Goal: Task Accomplishment & Management: Complete application form

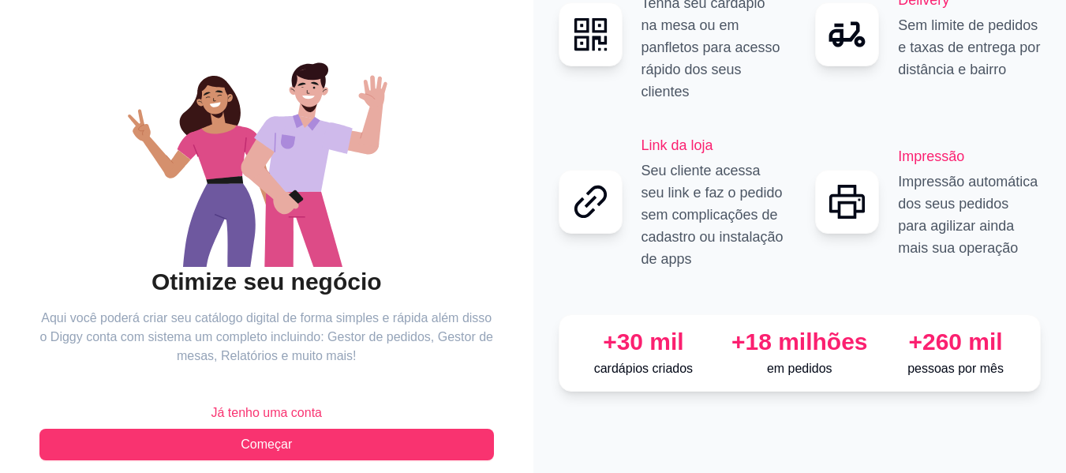
scroll to position [128, 0]
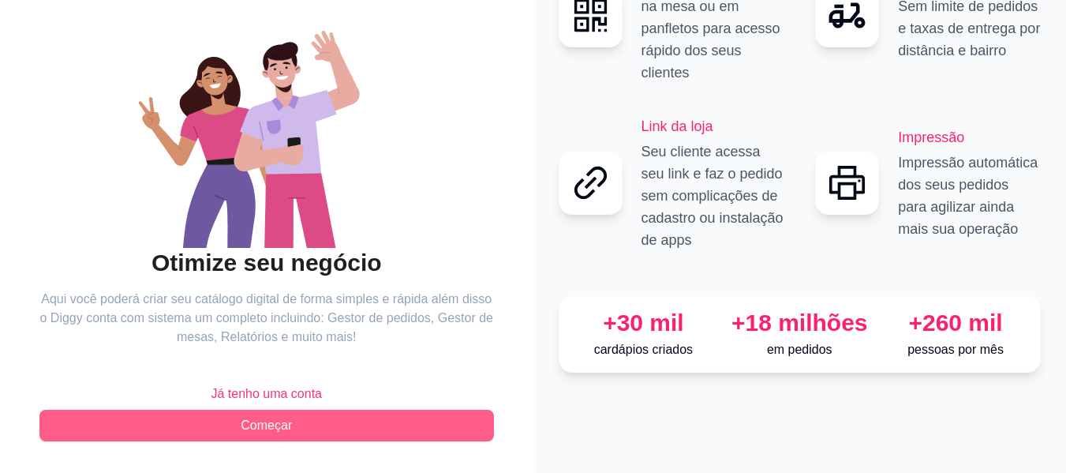
click at [267, 424] on span "Começar" at bounding box center [266, 425] width 51 height 19
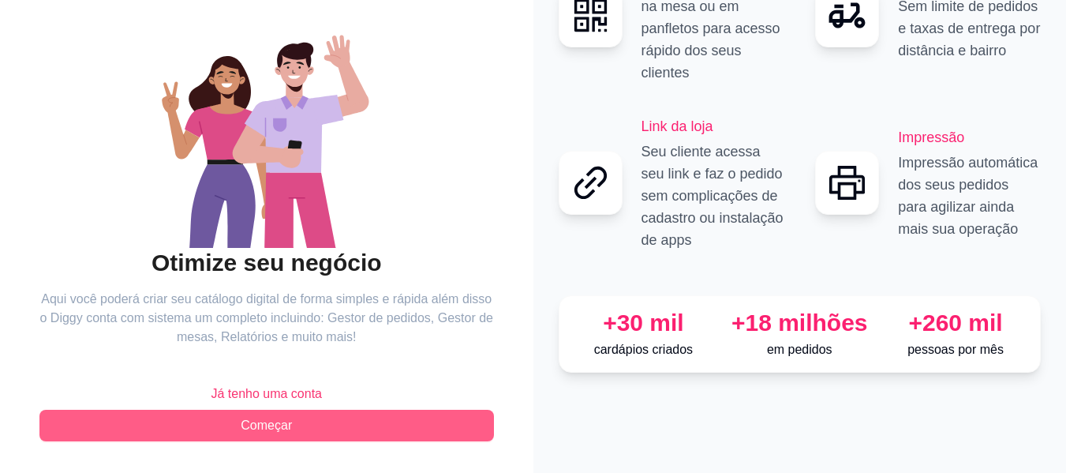
scroll to position [6, 0]
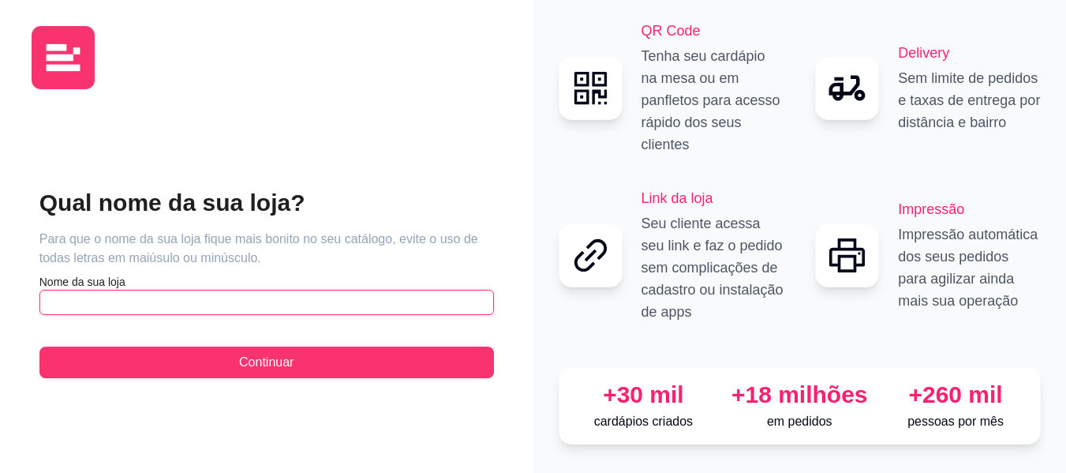
click at [222, 290] on input "text" at bounding box center [266, 302] width 454 height 25
click at [83, 290] on input "big meg" at bounding box center [266, 302] width 454 height 25
click at [73, 295] on input "big meg" at bounding box center [266, 302] width 454 height 25
click at [53, 293] on input "big meg" at bounding box center [266, 302] width 454 height 25
click at [76, 292] on input "Big meg" at bounding box center [266, 302] width 454 height 25
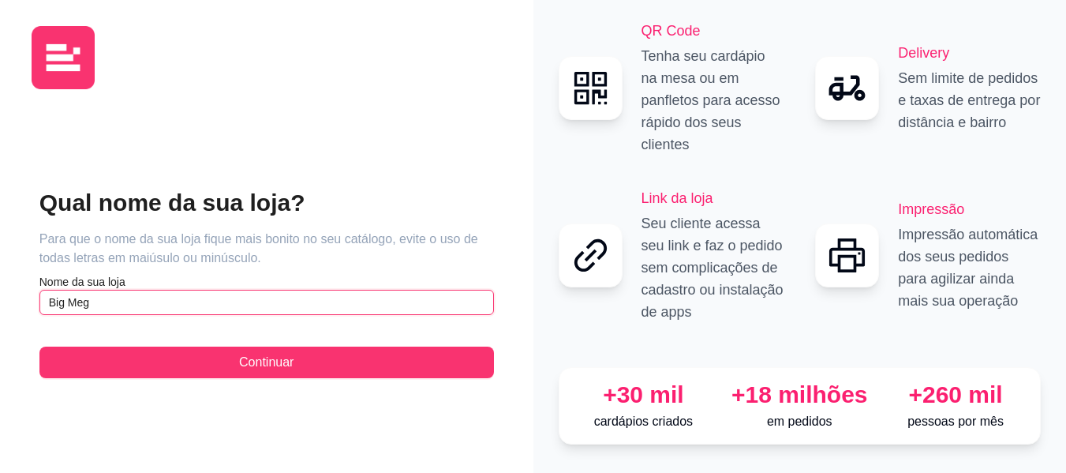
click at [122, 293] on input "Big Meg" at bounding box center [266, 302] width 454 height 25
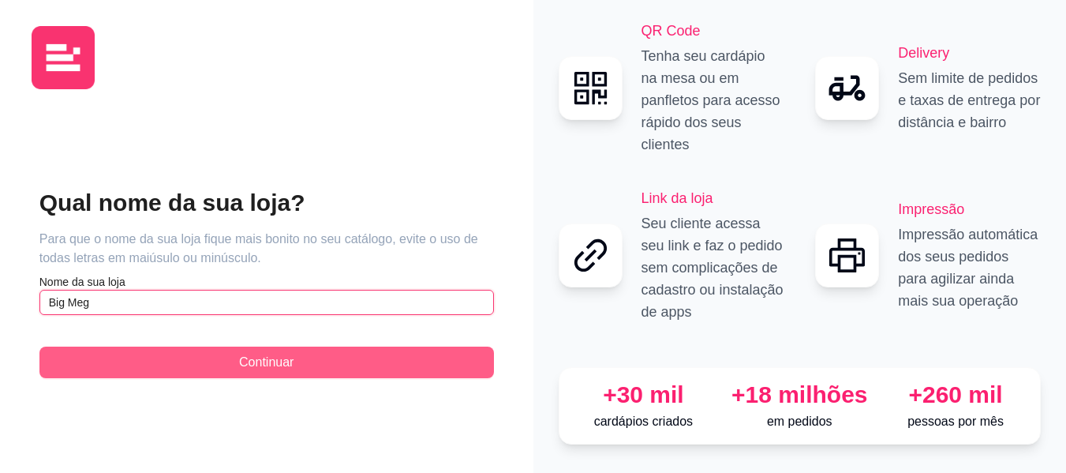
type input "Big Meg"
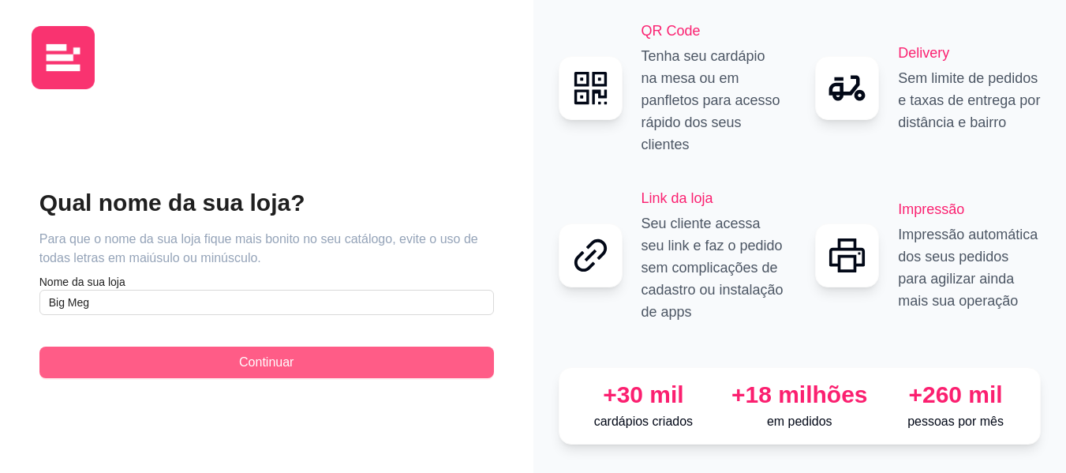
click at [148, 359] on button "Continuar" at bounding box center [266, 362] width 454 height 32
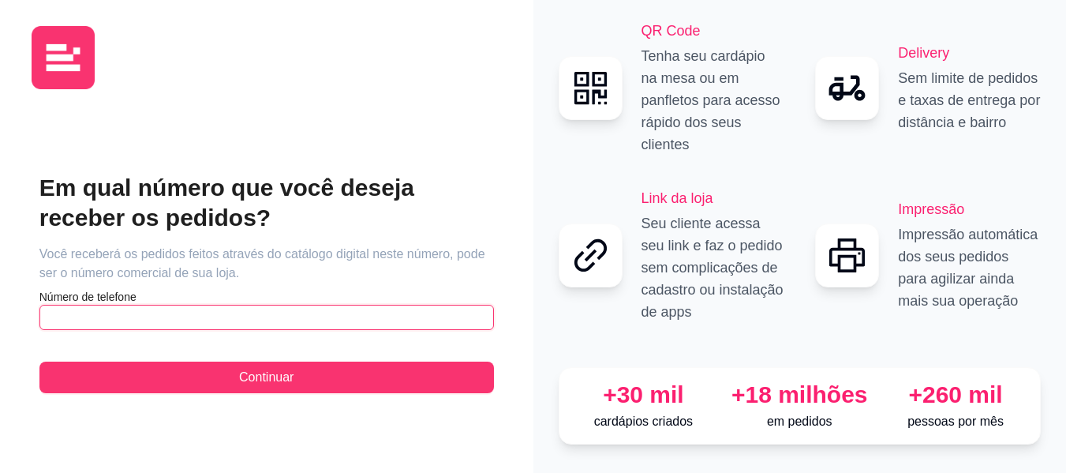
click at [207, 305] on input "text" at bounding box center [266, 317] width 454 height 25
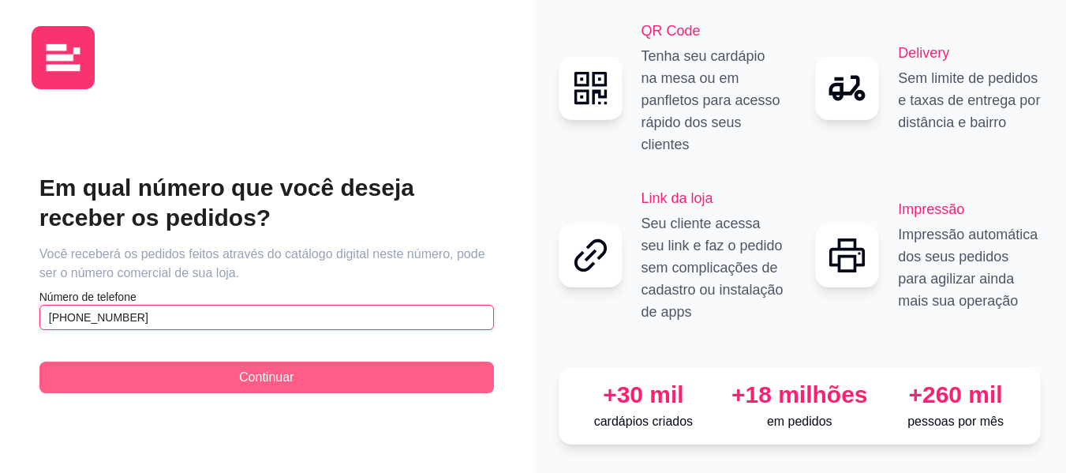
type input "[PHONE_NUMBER]"
click at [299, 367] on button "Continuar" at bounding box center [266, 377] width 454 height 32
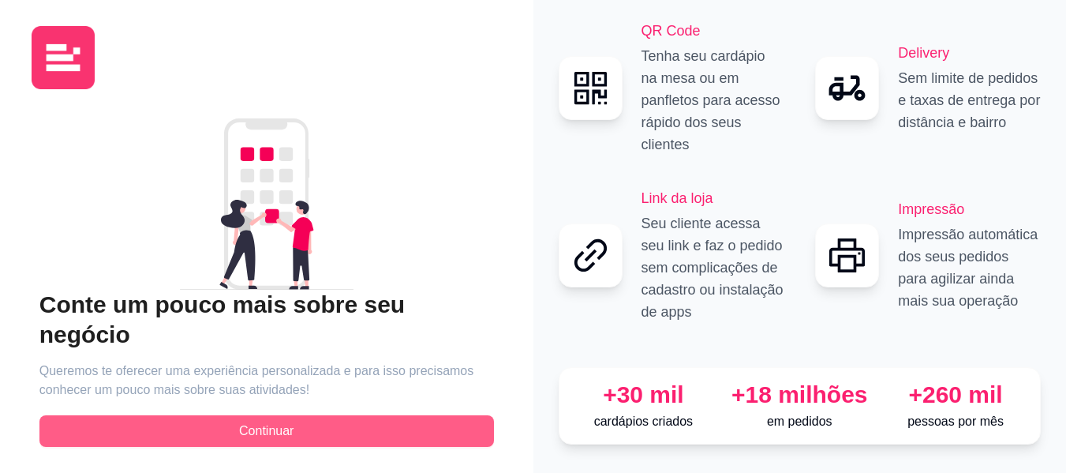
click at [279, 421] on span "Continuar" at bounding box center [266, 430] width 54 height 19
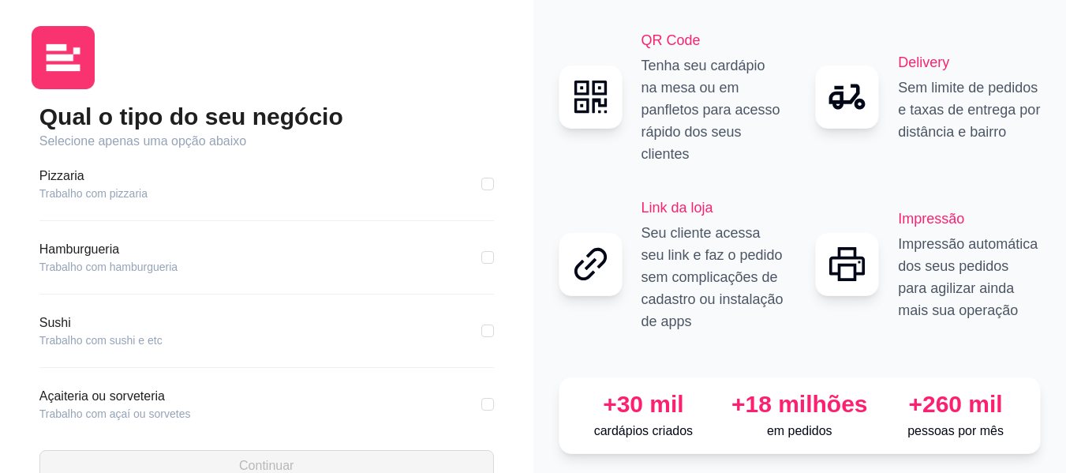
click at [234, 242] on div "Hamburgueria Trabalho com hamburgueria" at bounding box center [266, 257] width 454 height 35
click at [205, 256] on div "Hamburgueria Trabalho com hamburgueria" at bounding box center [266, 257] width 454 height 35
click at [105, 255] on article "Hamburgueria" at bounding box center [108, 249] width 138 height 19
click at [129, 257] on article "Hamburgueria" at bounding box center [108, 249] width 138 height 19
click at [103, 252] on article "Hamburgueria" at bounding box center [108, 249] width 138 height 19
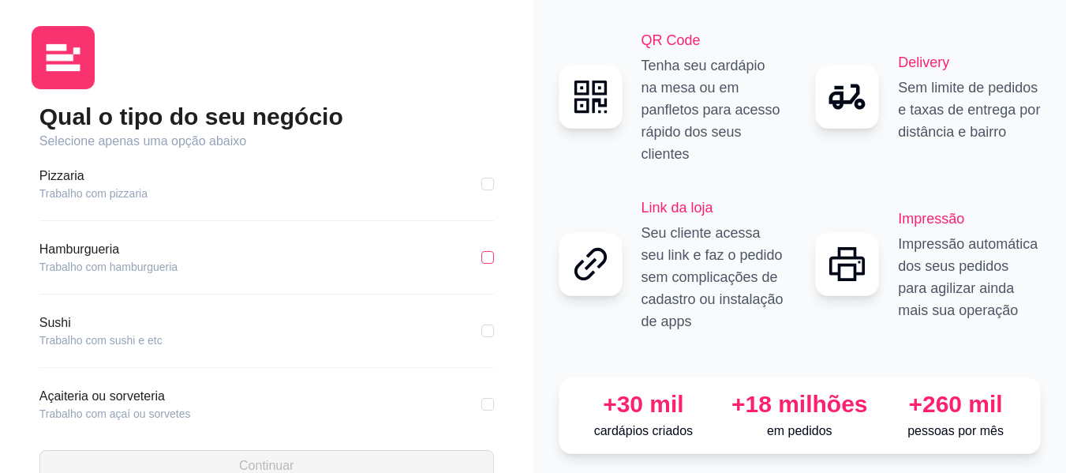
click at [481, 258] on input "checkbox" at bounding box center [487, 257] width 13 height 13
checkbox input "true"
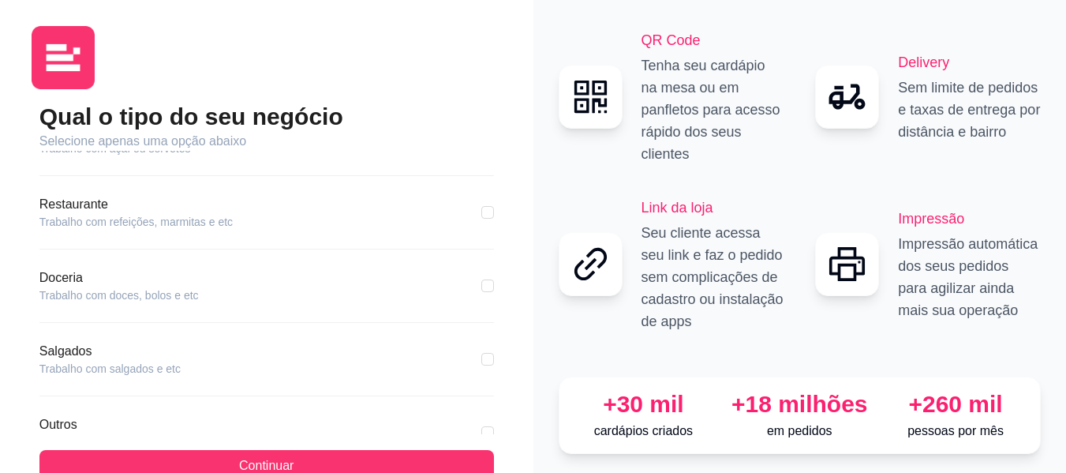
scroll to position [306, 0]
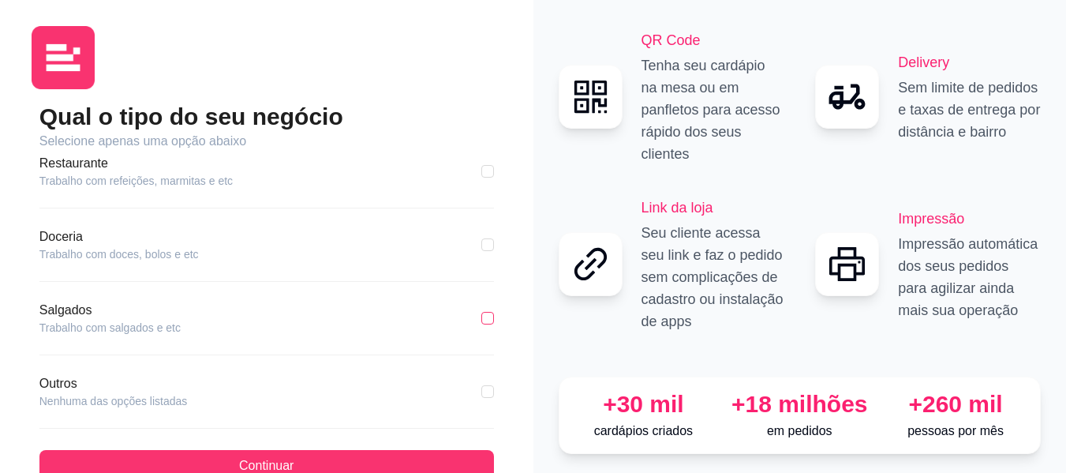
click at [481, 317] on input "checkbox" at bounding box center [487, 318] width 13 height 13
checkbox input "true"
checkbox input "false"
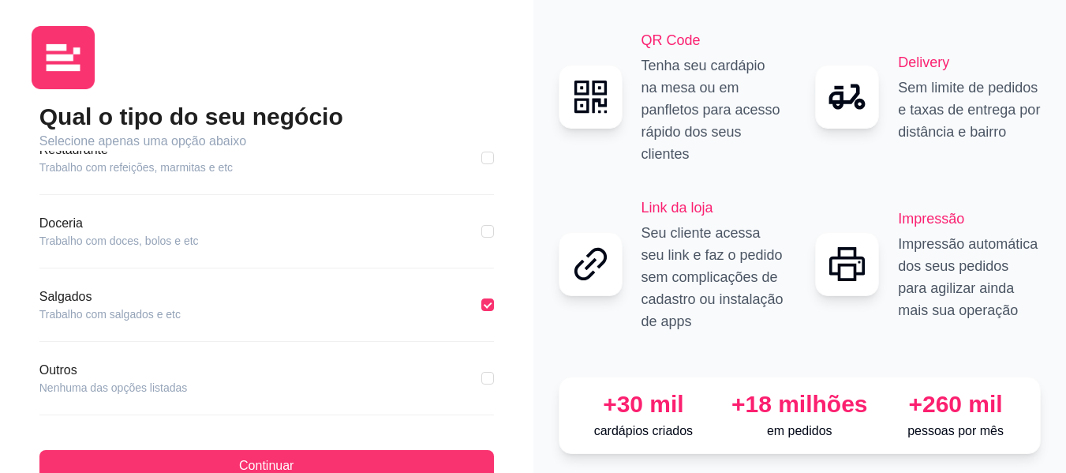
click at [402, 358] on div "Pizzaria Trabalho com pizzaria Hamburgueria Trabalho com hamburgueria Sushi Tra…" at bounding box center [266, 292] width 454 height 283
click at [481, 381] on input "checkbox" at bounding box center [487, 378] width 13 height 13
checkbox input "true"
checkbox input "false"
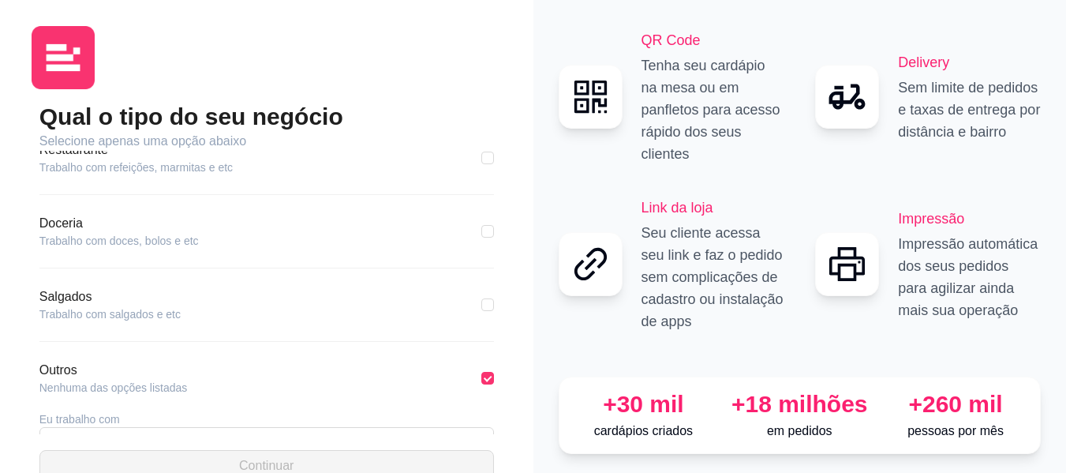
scroll to position [376, 0]
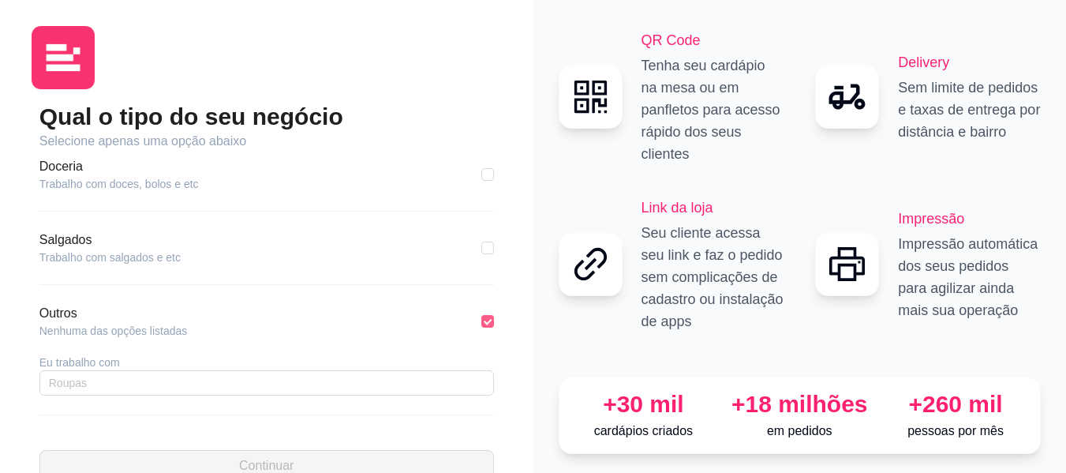
click at [481, 322] on input "checkbox" at bounding box center [487, 321] width 13 height 13
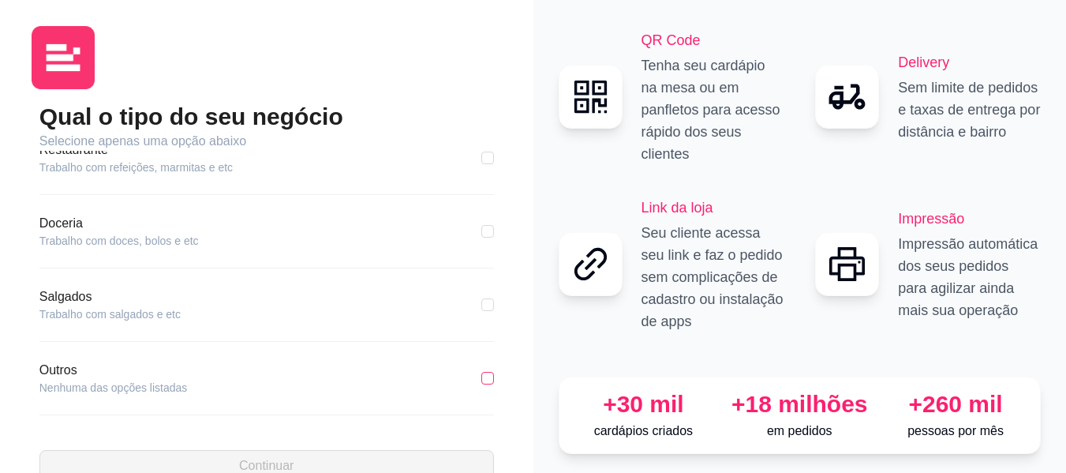
click at [481, 383] on input "checkbox" at bounding box center [487, 378] width 13 height 13
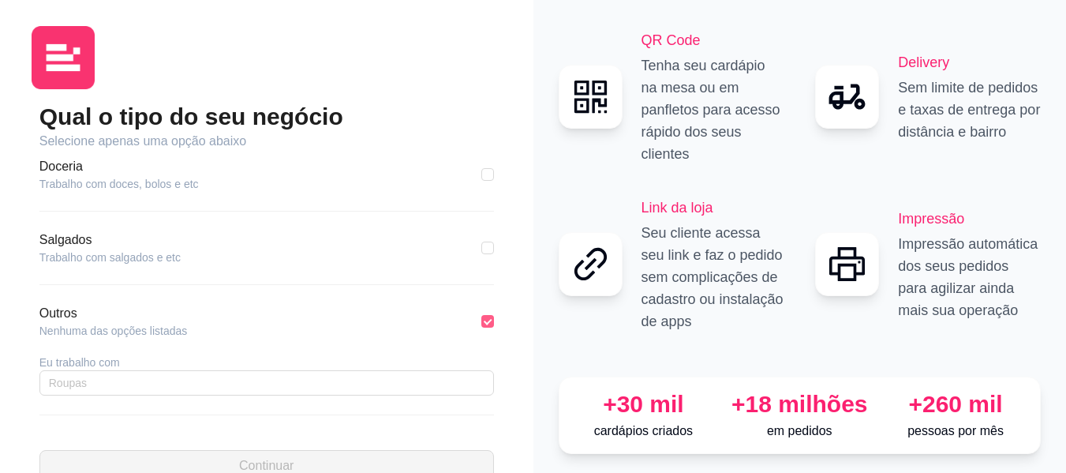
click at [481, 323] on input "checkbox" at bounding box center [487, 321] width 13 height 13
checkbox input "false"
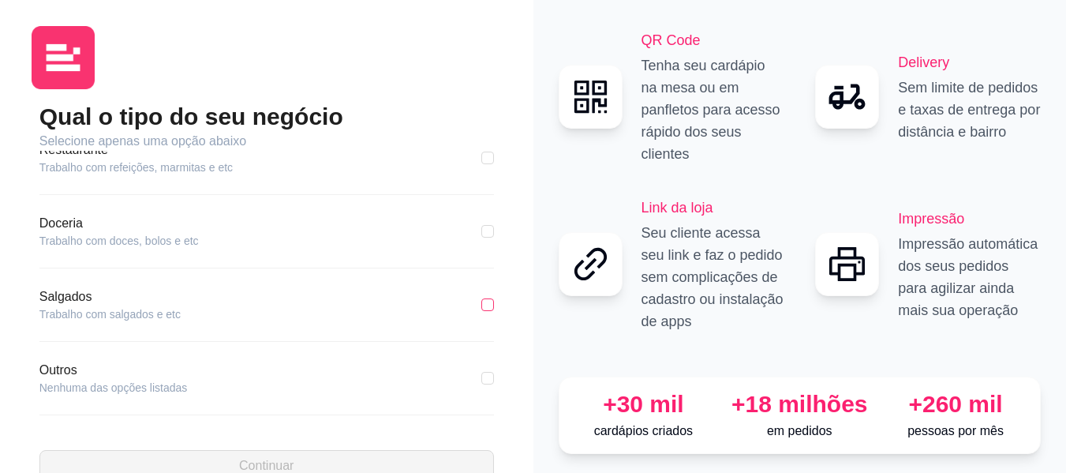
click at [481, 307] on input "checkbox" at bounding box center [487, 304] width 13 height 13
checkbox input "true"
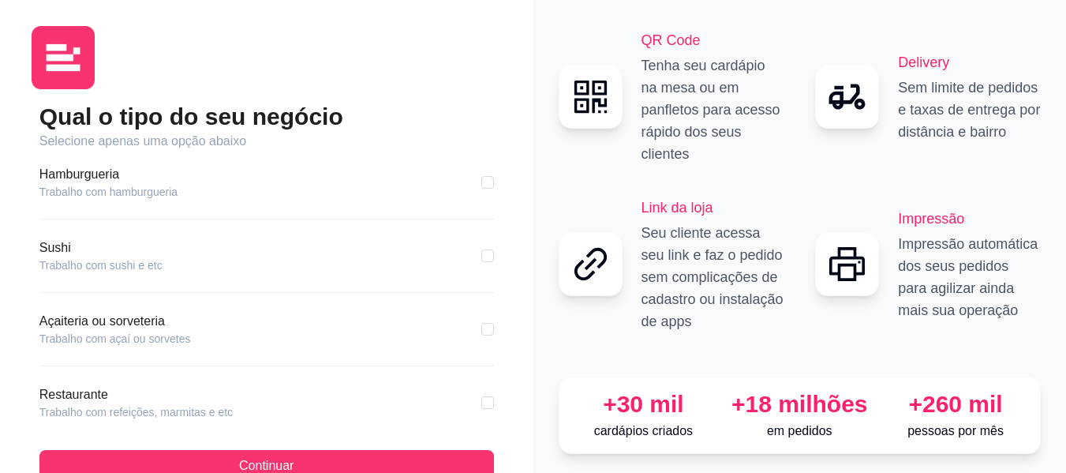
scroll to position [34, 0]
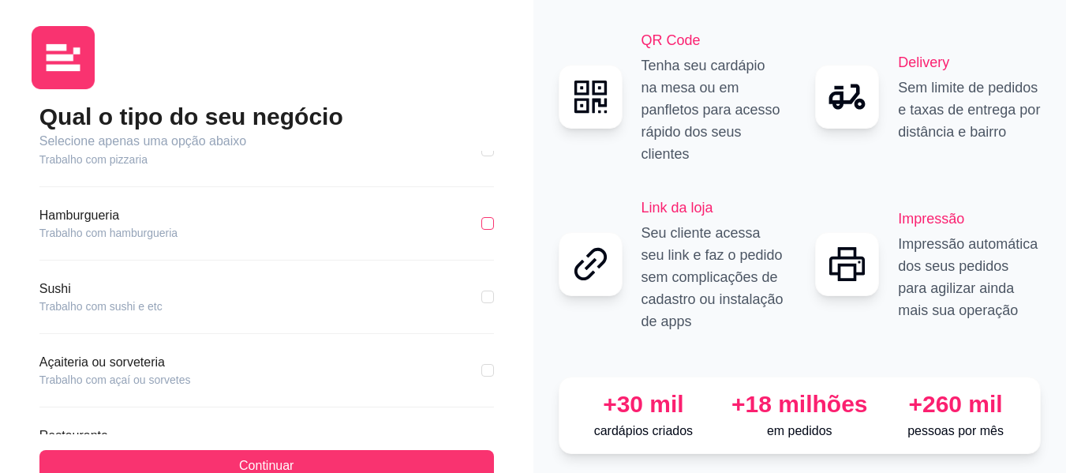
click at [481, 223] on input "checkbox" at bounding box center [487, 223] width 13 height 13
checkbox input "true"
checkbox input "false"
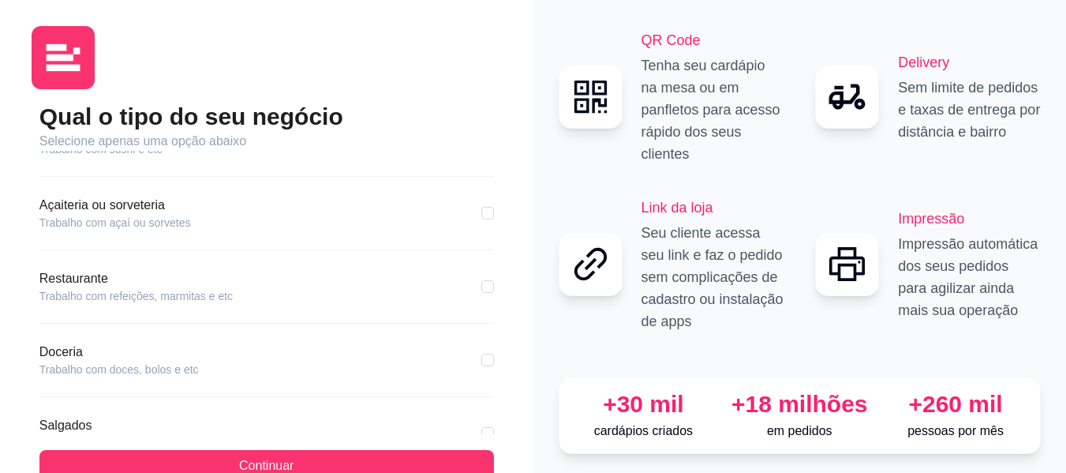
scroll to position [320, 0]
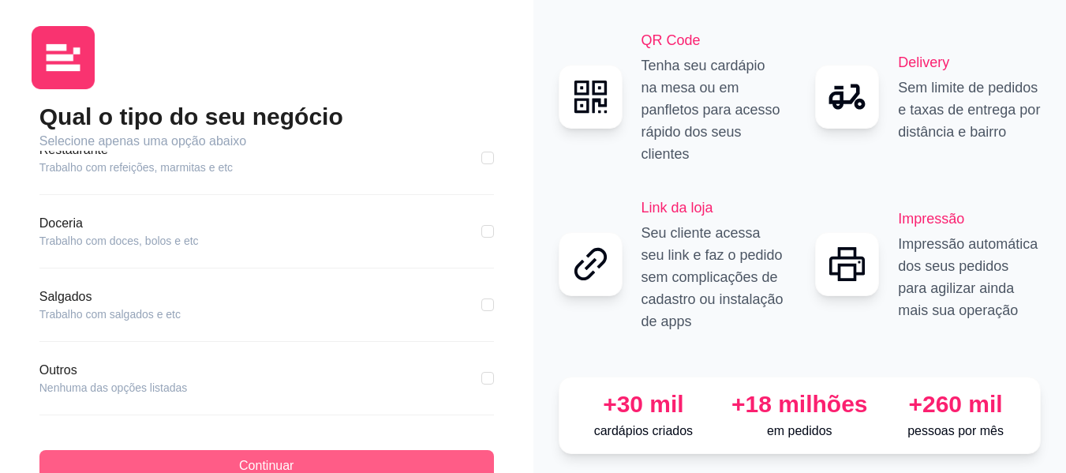
click at [353, 450] on button "Continuar" at bounding box center [266, 466] width 454 height 32
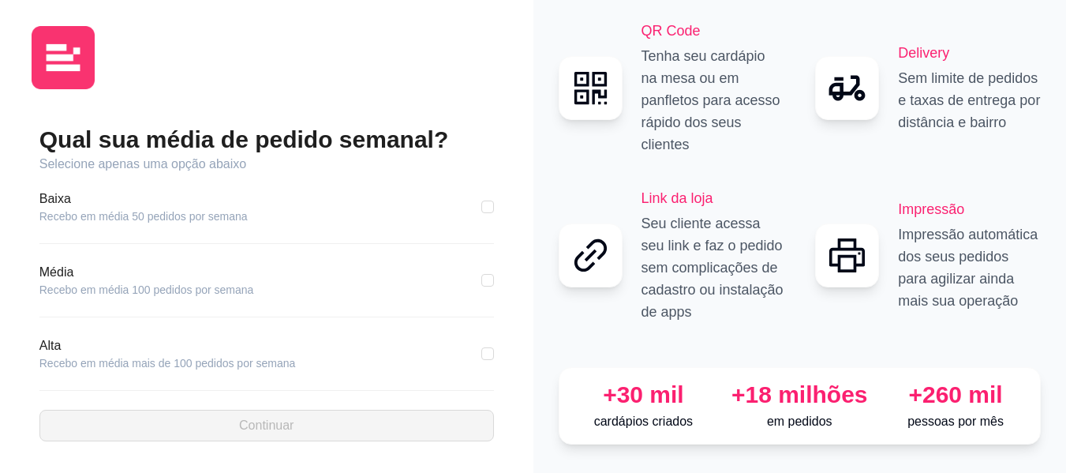
click at [314, 353] on div "Alta Recebo em média mais de 100 pedidos por semana" at bounding box center [266, 353] width 454 height 35
click at [212, 355] on article "Recebo em média mais de 100 pedidos por semana" at bounding box center [167, 363] width 256 height 16
click at [487, 349] on label at bounding box center [487, 353] width 13 height 17
click at [487, 349] on input "checkbox" at bounding box center [487, 353] width 13 height 13
checkbox input "true"
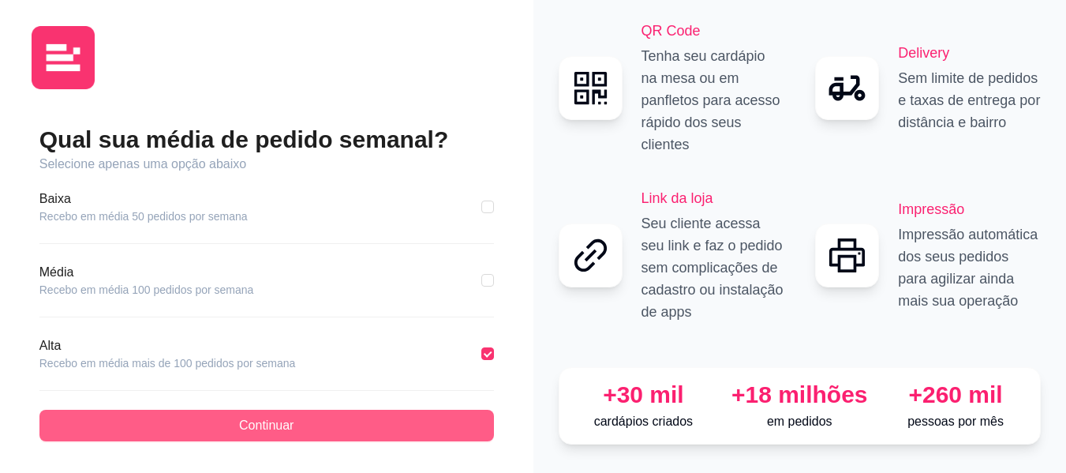
click at [356, 411] on button "Continuar" at bounding box center [266, 425] width 454 height 32
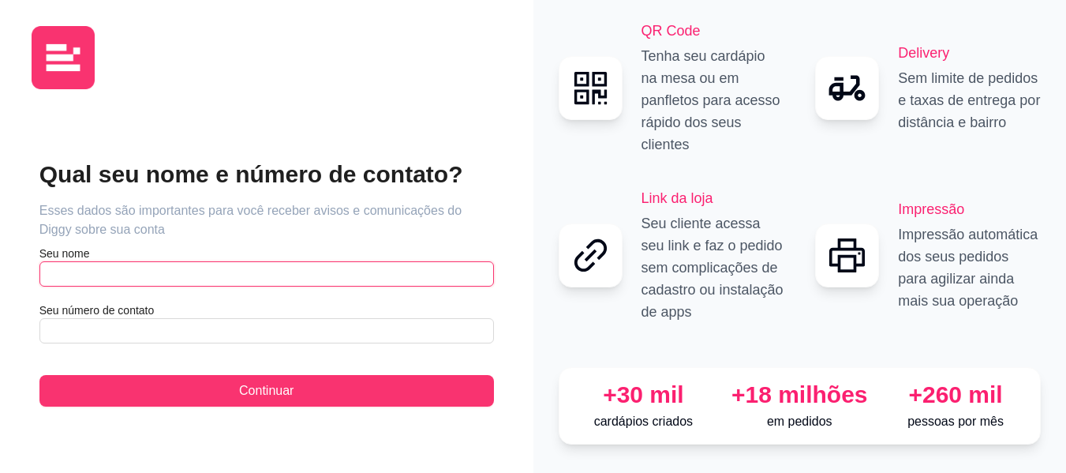
click at [275, 264] on input "text" at bounding box center [266, 273] width 454 height 25
type input "f"
type input "[PERSON_NAME]"
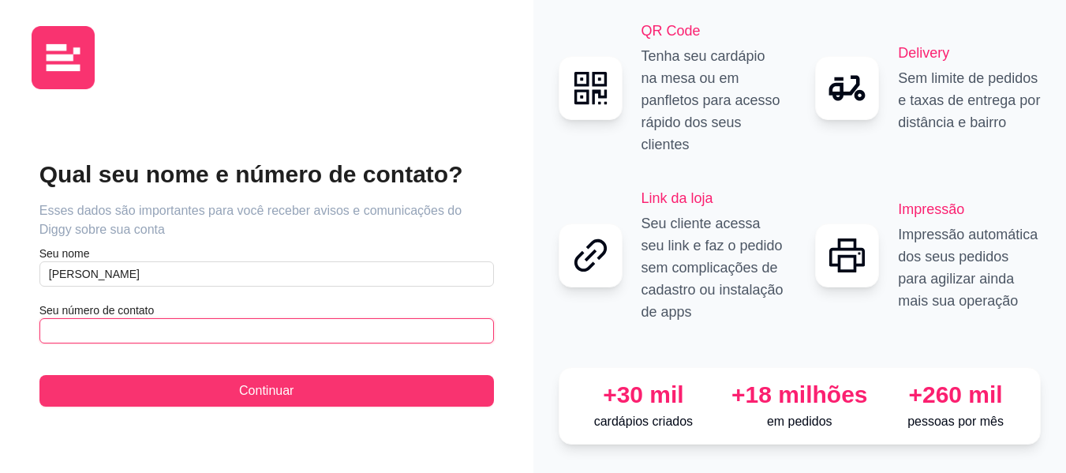
click at [144, 318] on input "text" at bounding box center [266, 330] width 454 height 25
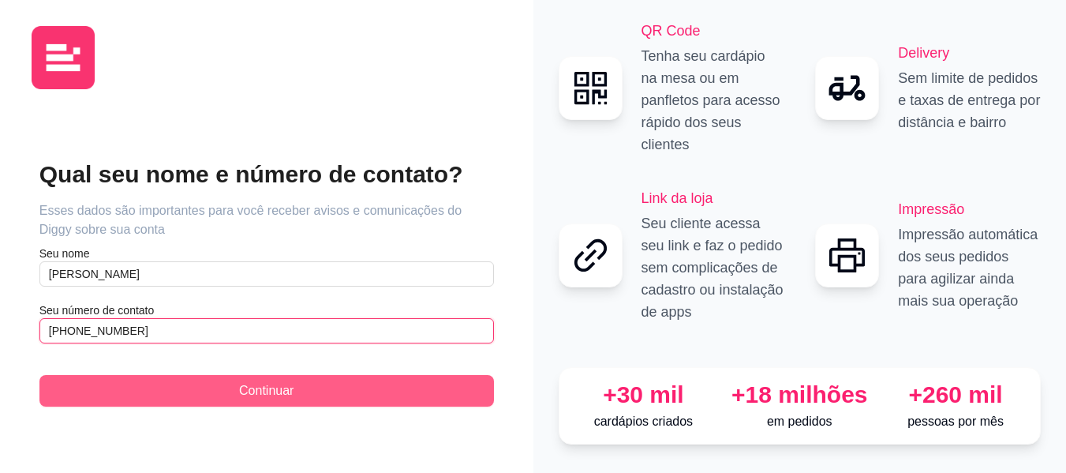
type input "[PHONE_NUMBER]"
click at [184, 379] on button "Continuar" at bounding box center [266, 391] width 454 height 32
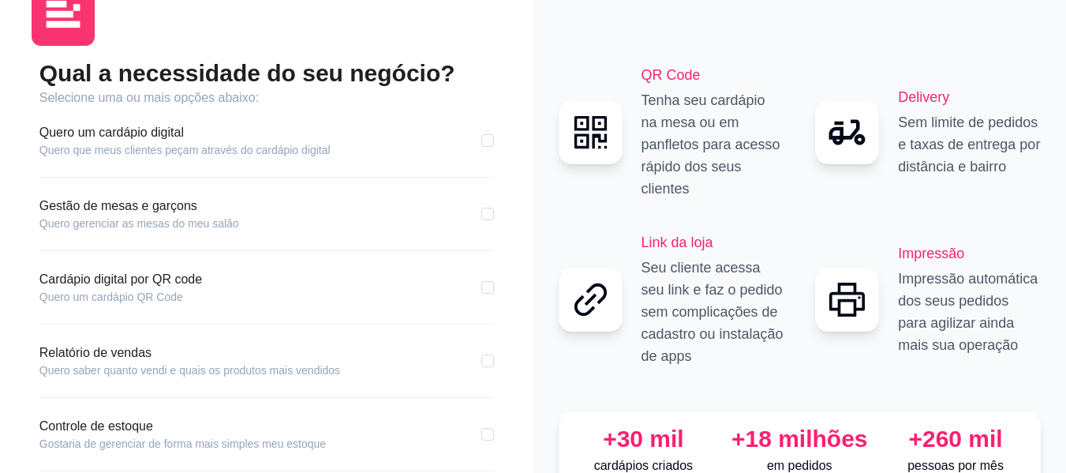
scroll to position [51, 0]
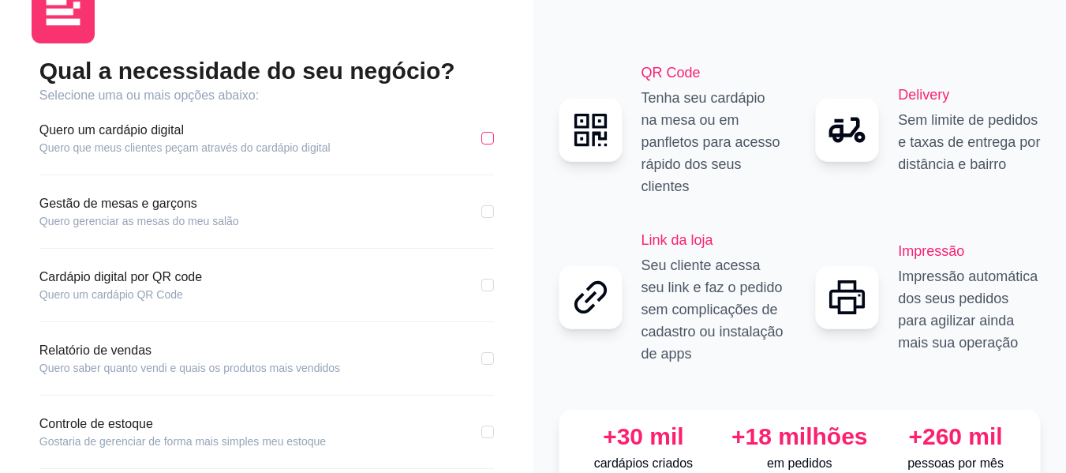
click at [490, 131] on label at bounding box center [487, 137] width 13 height 17
click at [490, 132] on input "checkbox" at bounding box center [487, 138] width 13 height 13
checkbox input "true"
click at [488, 208] on input "checkbox" at bounding box center [487, 211] width 13 height 13
click at [492, 209] on input "checkbox" at bounding box center [487, 211] width 13 height 13
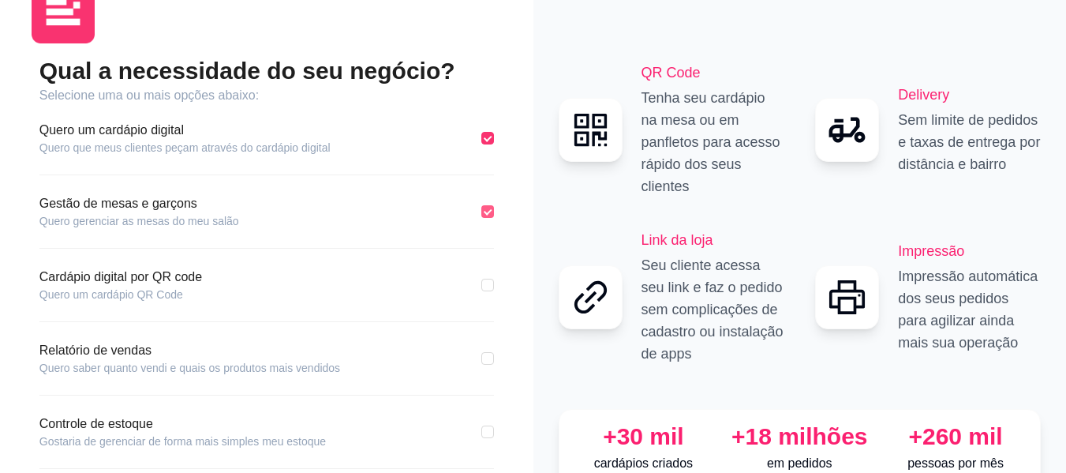
checkbox input "false"
click at [489, 282] on input "checkbox" at bounding box center [487, 284] width 13 height 13
checkbox input "true"
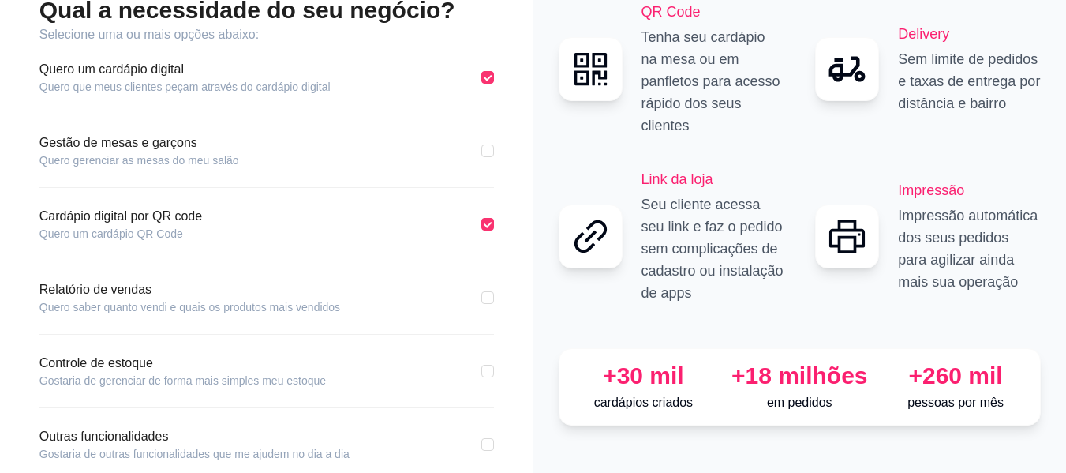
scroll to position [87, 0]
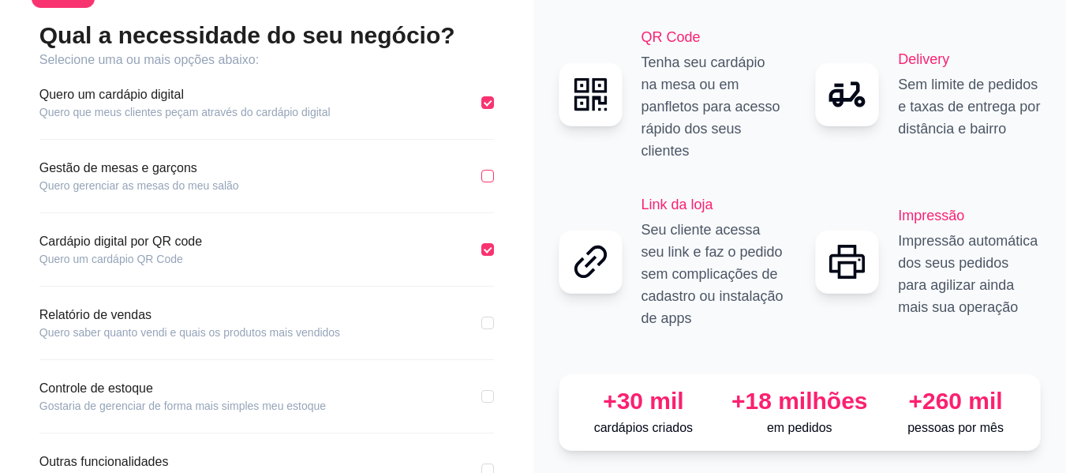
click at [488, 174] on input "checkbox" at bounding box center [487, 176] width 13 height 13
checkbox input "true"
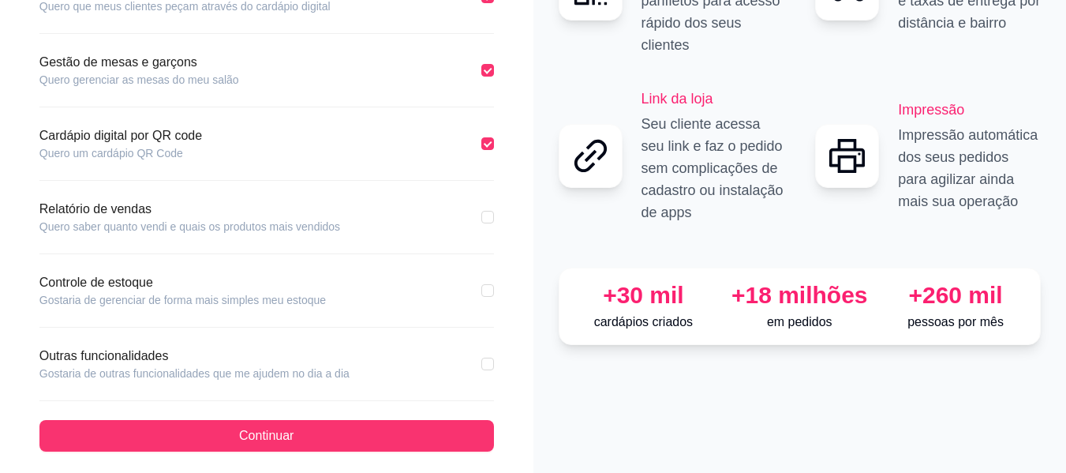
scroll to position [203, 0]
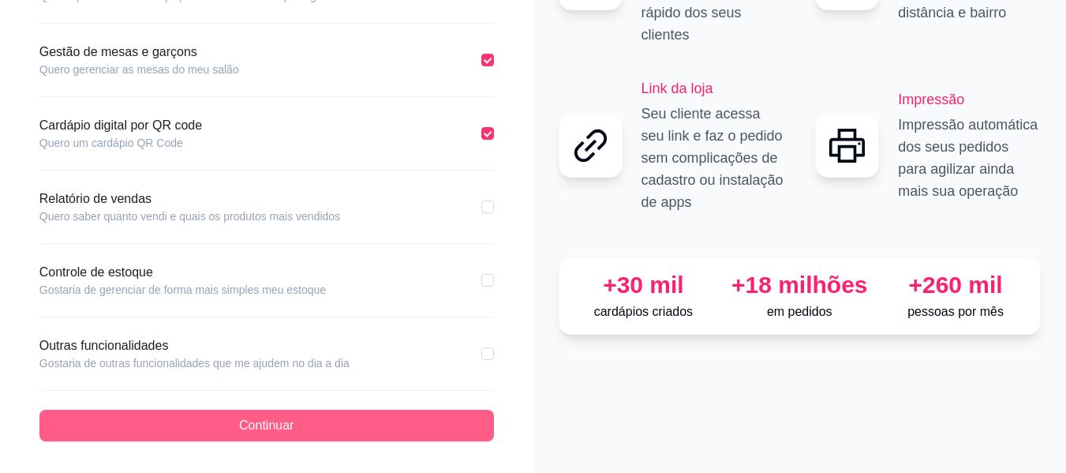
click at [402, 428] on button "Continuar" at bounding box center [266, 425] width 454 height 32
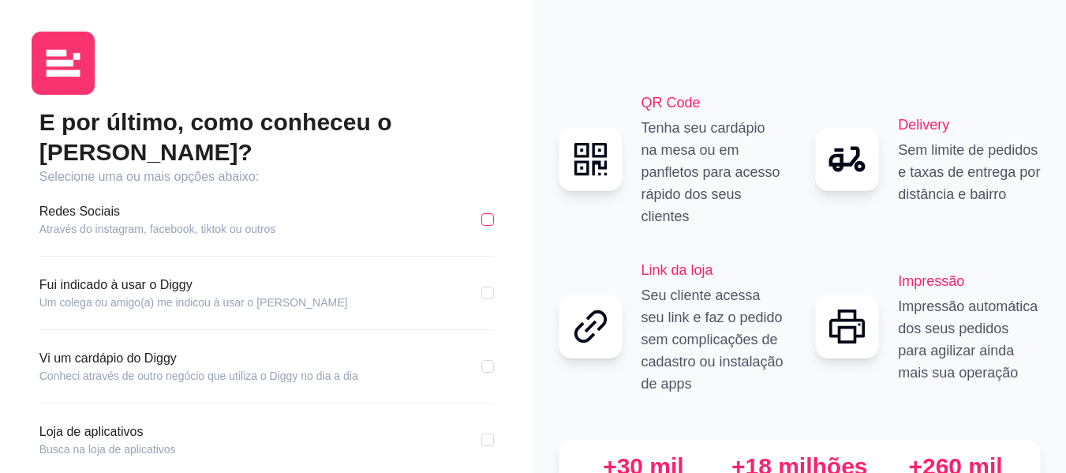
click at [491, 213] on input "checkbox" at bounding box center [487, 219] width 13 height 13
checkbox input "true"
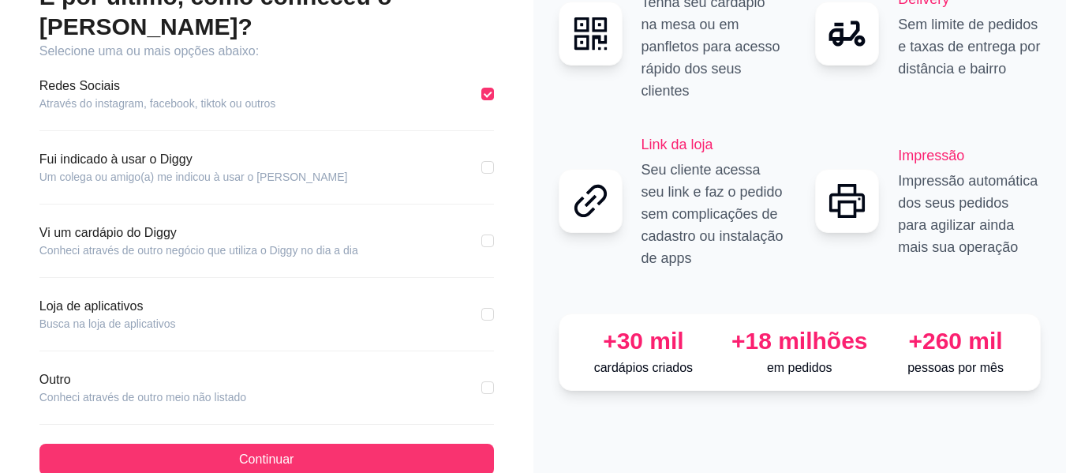
scroll to position [129, 0]
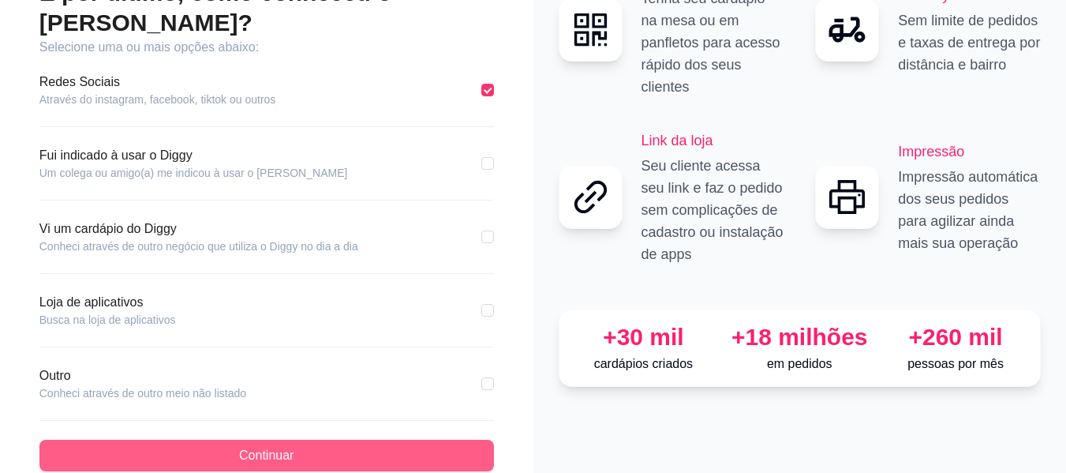
click at [421, 439] on button "Continuar" at bounding box center [266, 455] width 454 height 32
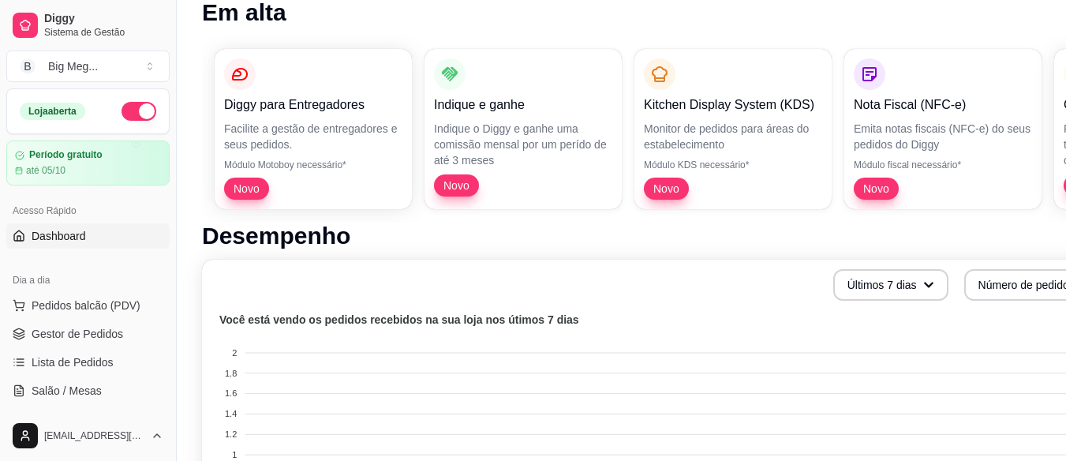
scroll to position [19, 0]
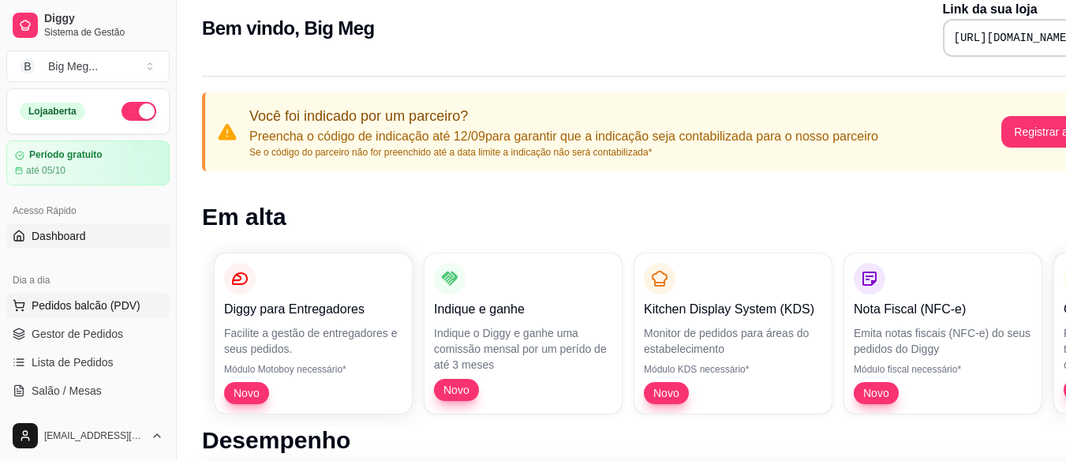
click at [75, 306] on span "Pedidos balcão (PDV)" at bounding box center [86, 305] width 109 height 16
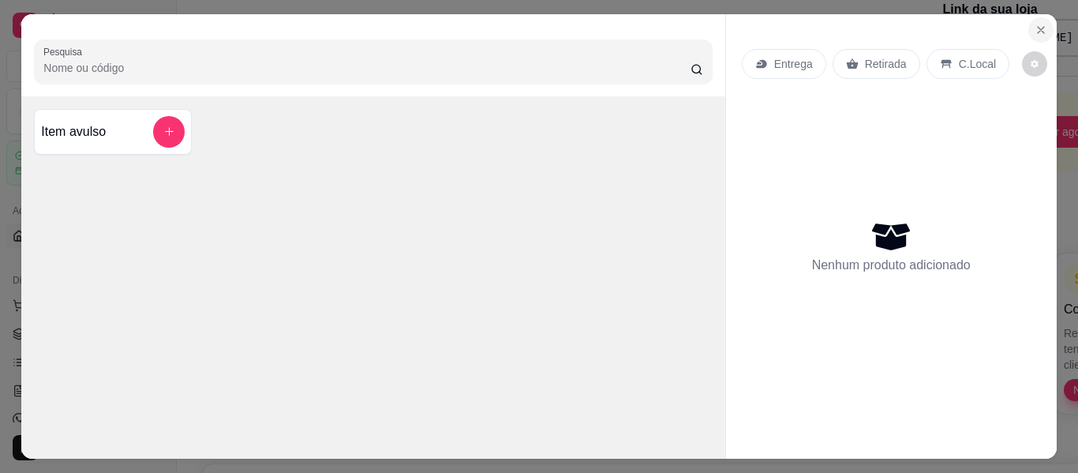
click at [815, 27] on icon "Close" at bounding box center [1040, 30] width 6 height 6
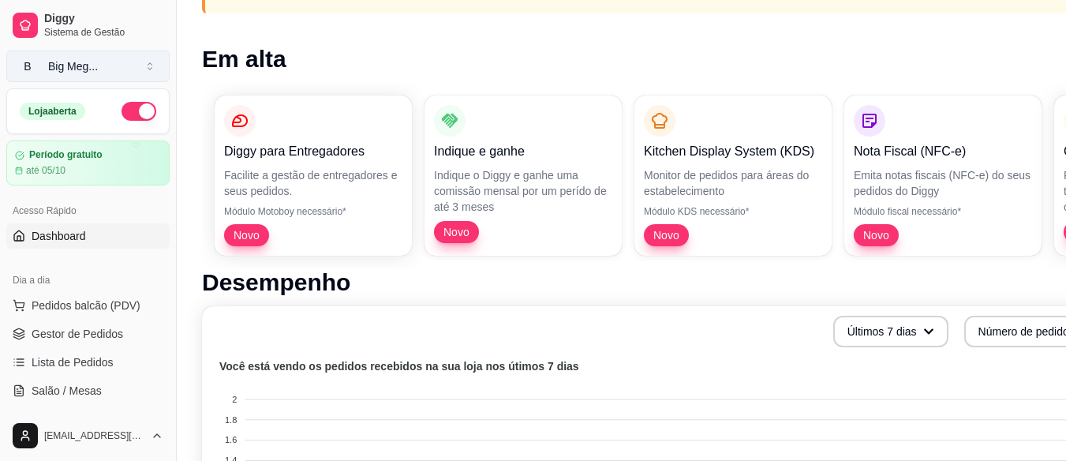
click at [103, 61] on button "B Big Meg ..." at bounding box center [87, 66] width 163 height 32
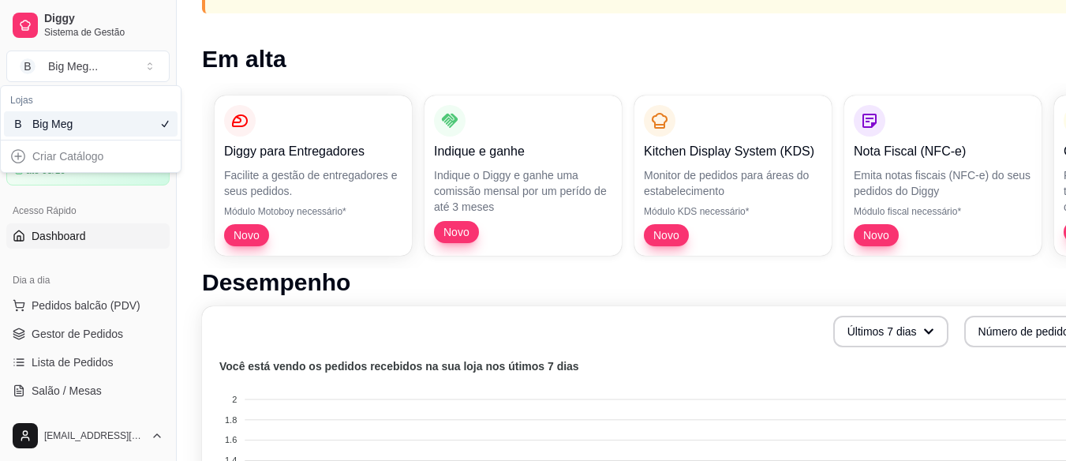
click at [87, 158] on div "Criar Catálogo" at bounding box center [91, 156] width 174 height 25
click at [15, 154] on div "Criar Catálogo" at bounding box center [91, 156] width 174 height 25
click at [28, 151] on div "Criar Catálogo" at bounding box center [91, 156] width 174 height 25
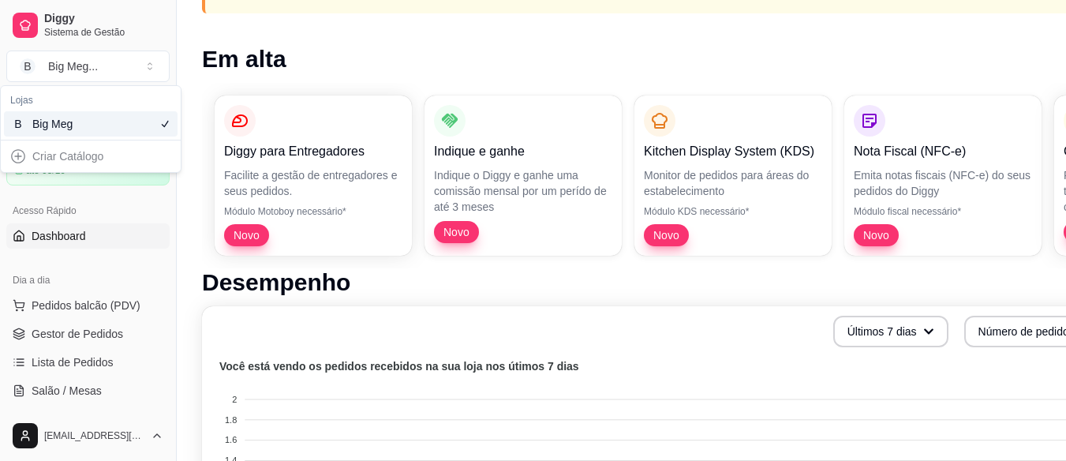
click at [28, 151] on div "Criar Catálogo" at bounding box center [91, 156] width 174 height 25
click at [170, 121] on icon "Suggestions" at bounding box center [165, 124] width 13 height 13
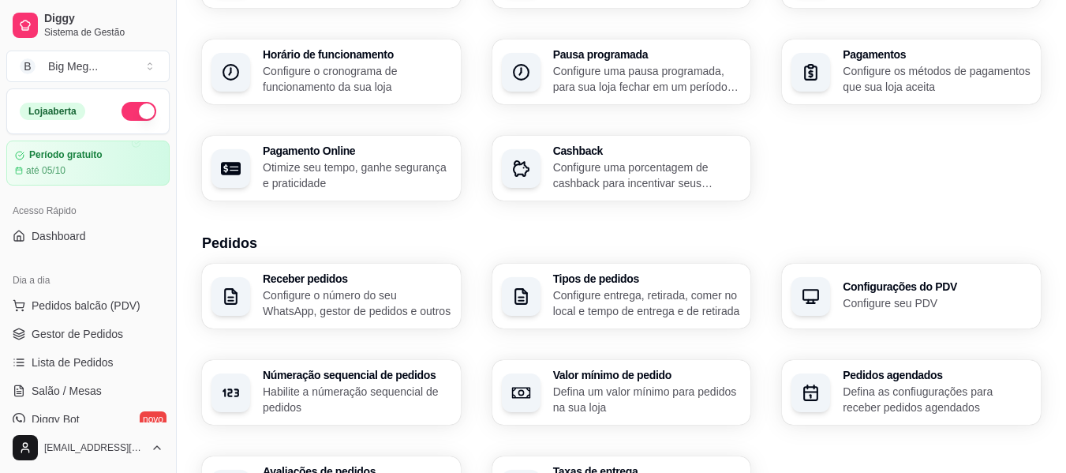
scroll to position [100, 0]
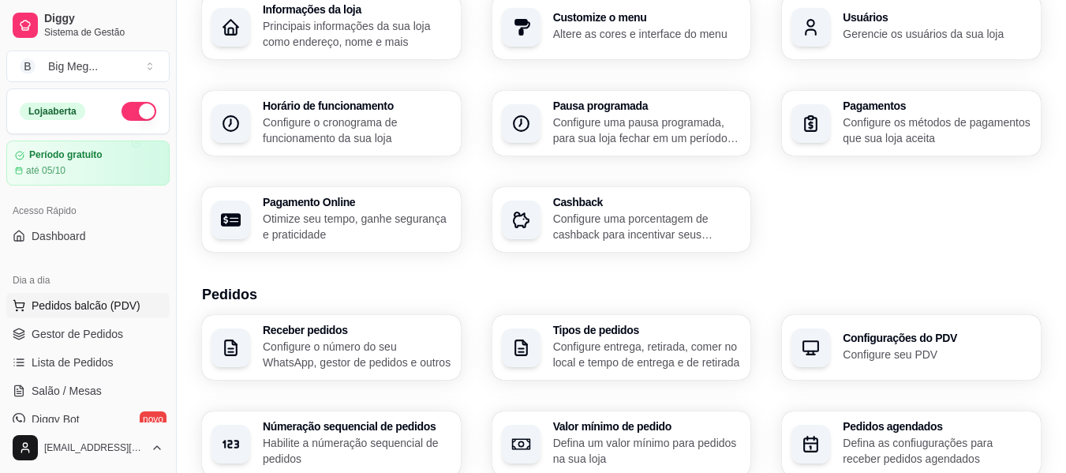
click at [99, 308] on span "Pedidos balcão (PDV)" at bounding box center [86, 305] width 109 height 16
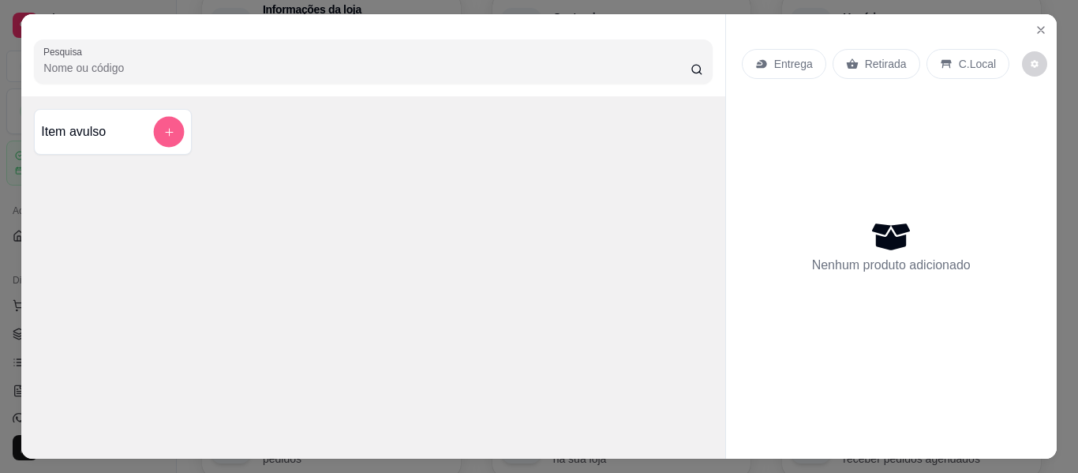
click at [170, 123] on button "add-separate-item" at bounding box center [169, 132] width 31 height 31
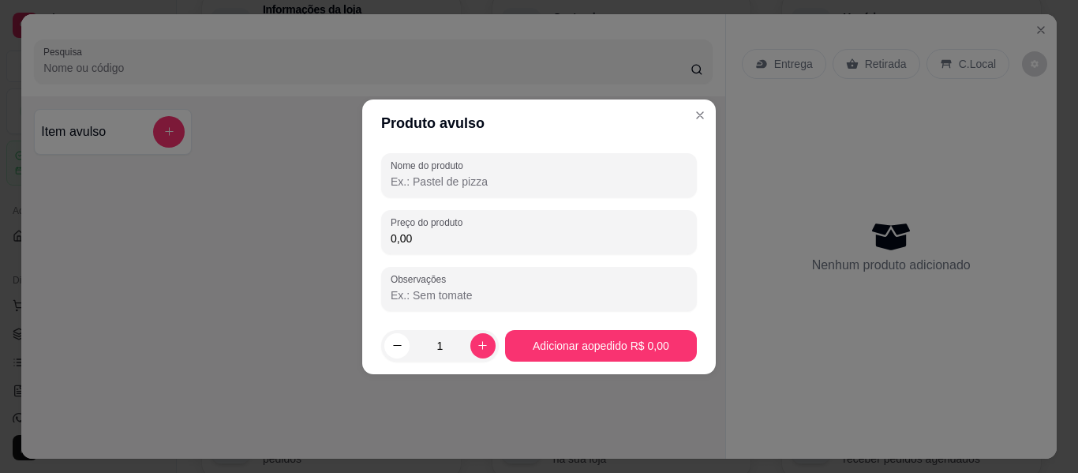
click at [529, 174] on input "Nome do produto" at bounding box center [539, 182] width 297 height 16
type input "o"
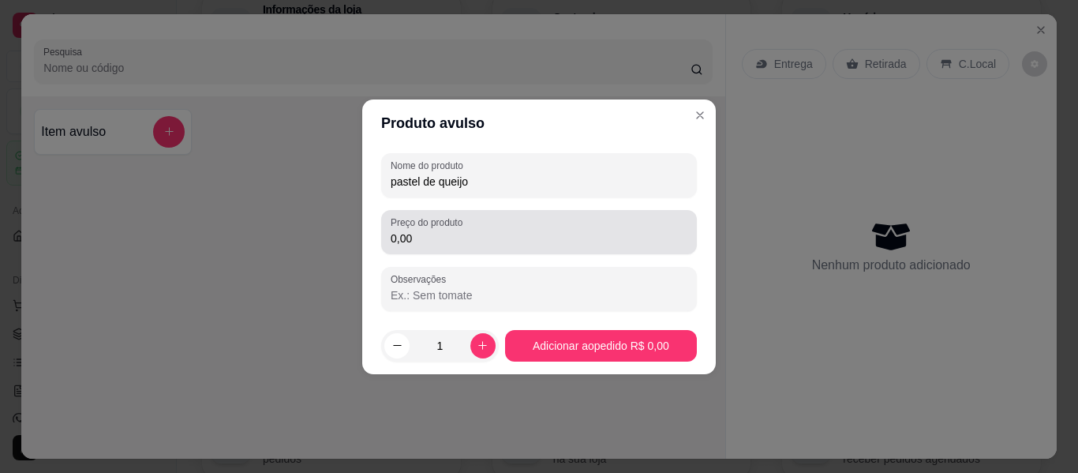
type input "pastel de queijo"
click at [479, 239] on input "0,00" at bounding box center [539, 238] width 297 height 16
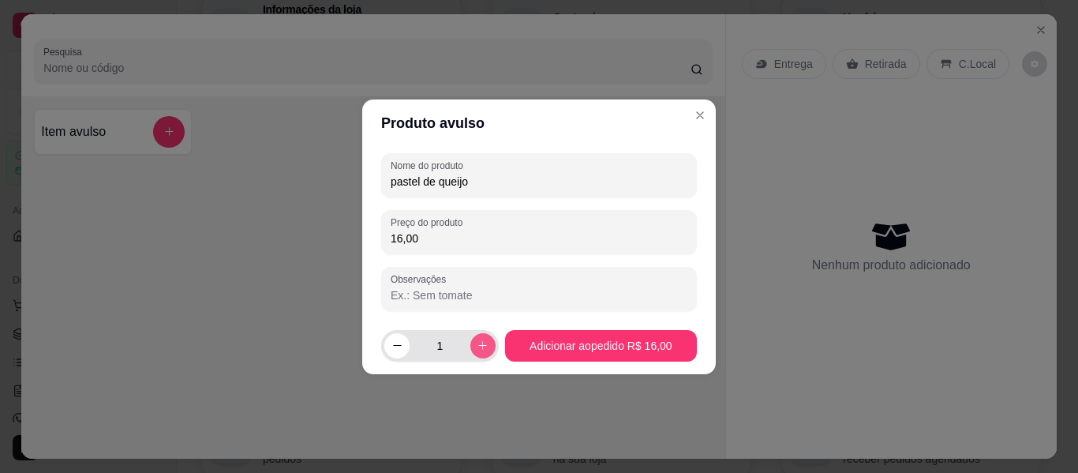
type input "16,00"
click at [477, 345] on icon "increase-product-quantity" at bounding box center [483, 345] width 12 height 12
click at [397, 346] on icon "decrease-product-quantity" at bounding box center [397, 345] width 12 height 12
type input "1"
click at [395, 184] on input "pastel de queijo" at bounding box center [539, 182] width 297 height 16
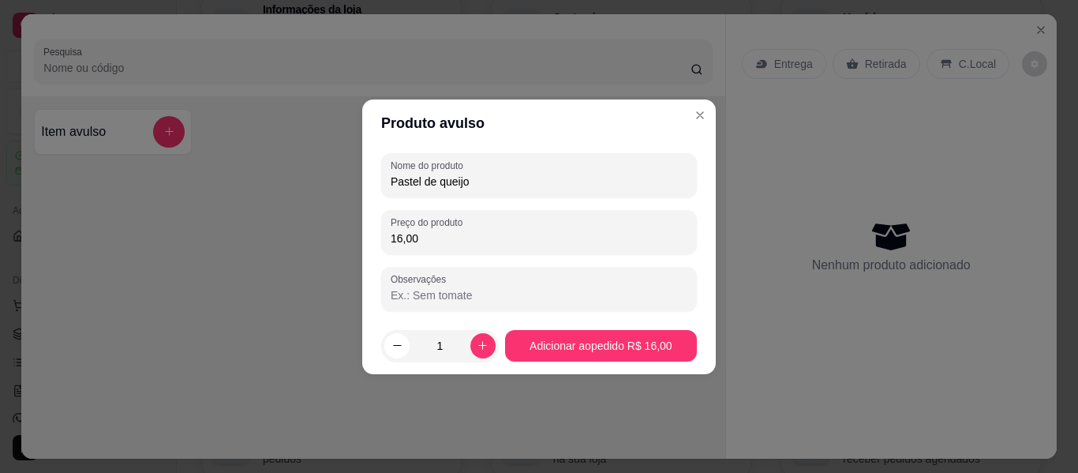
click at [516, 178] on input "Pastel de queijo" at bounding box center [539, 182] width 297 height 16
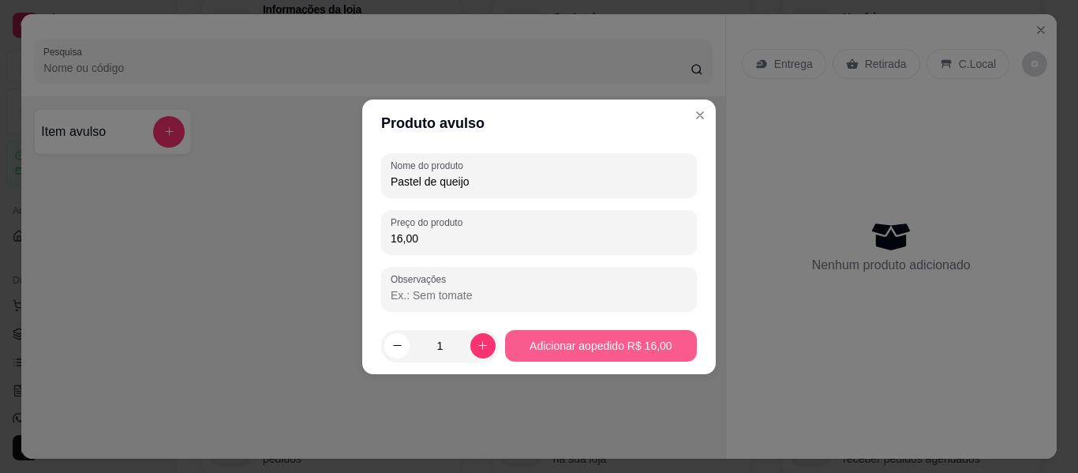
type input "Pastel de queijo"
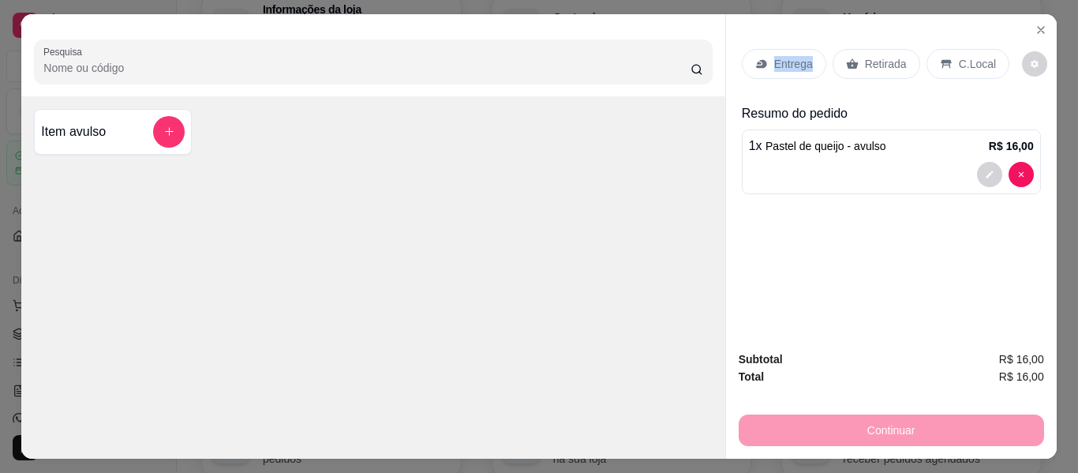
click at [555, 334] on div "Pesquisa Item avulso" at bounding box center [372, 236] width 703 height 444
click at [157, 118] on button "add-separate-item" at bounding box center [169, 132] width 32 height 32
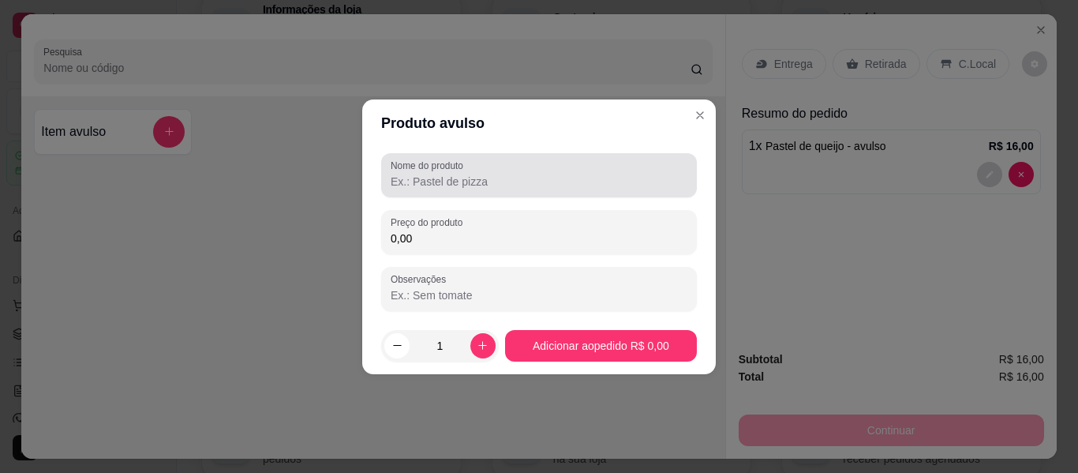
click at [545, 174] on input "Nome do produto" at bounding box center [539, 182] width 297 height 16
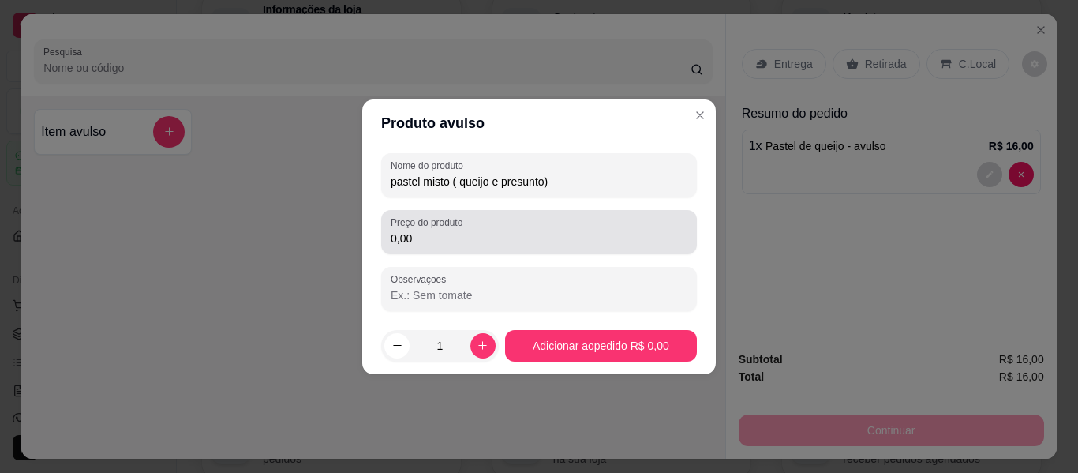
type input "pastel misto ( queijo e presunto)"
click at [487, 235] on input "0,00" at bounding box center [539, 238] width 297 height 16
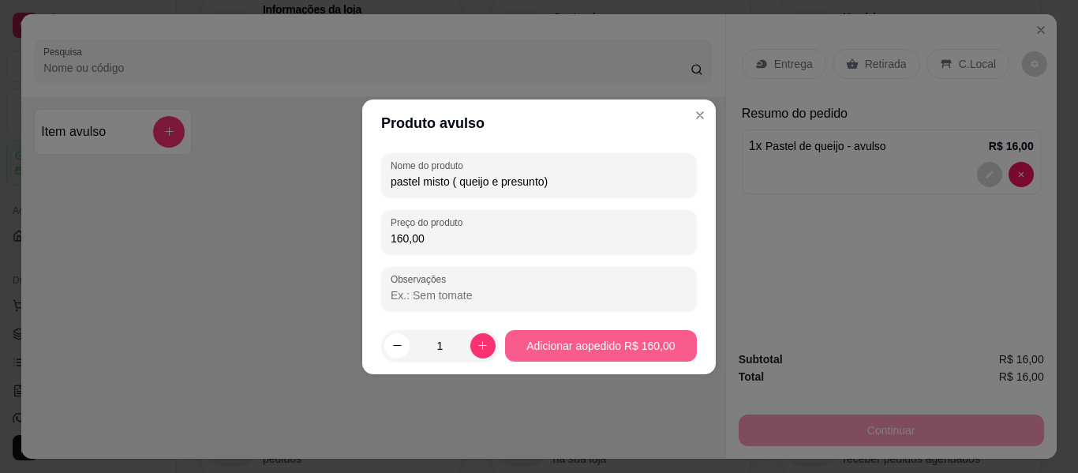
type input "160,00"
click at [580, 343] on div "Pesquisa Item avulso" at bounding box center [372, 236] width 703 height 444
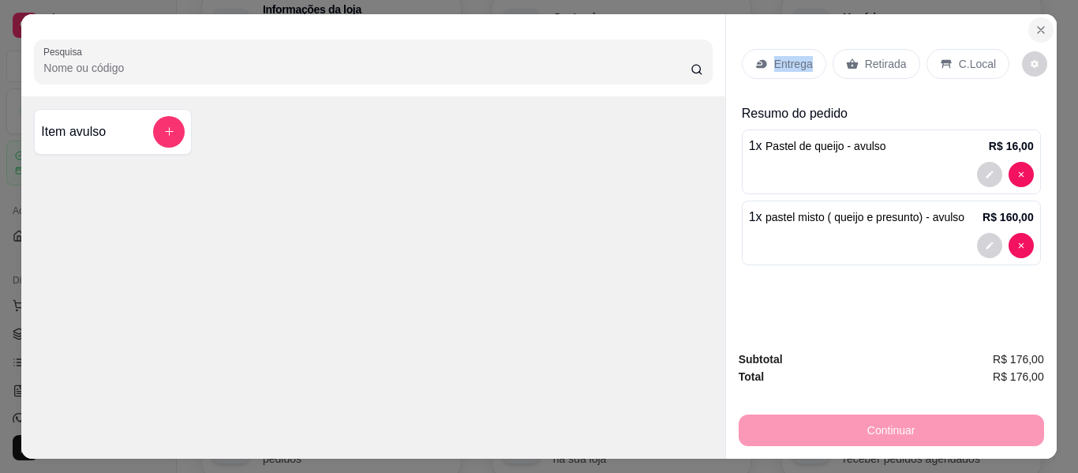
click at [815, 27] on icon "Close" at bounding box center [1040, 30] width 13 height 13
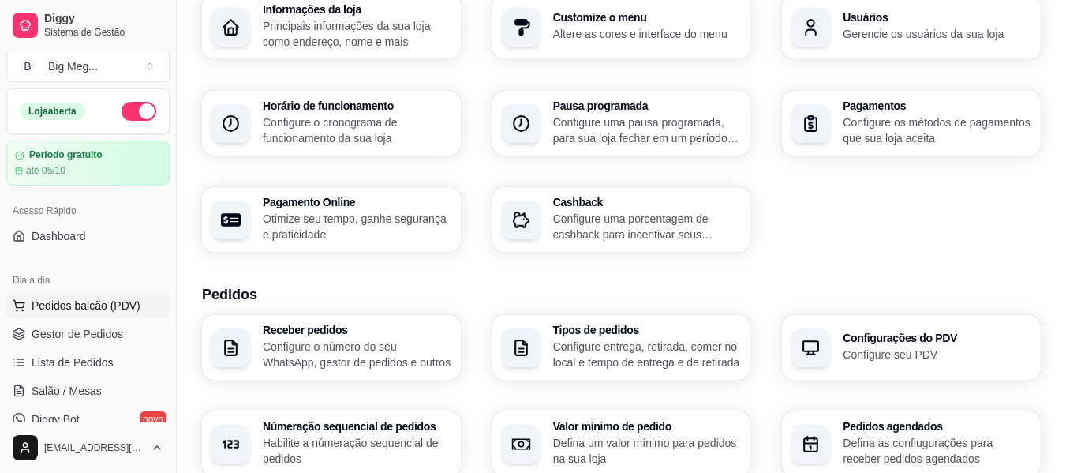
click at [70, 309] on span "Pedidos balcão (PDV)" at bounding box center [86, 305] width 109 height 16
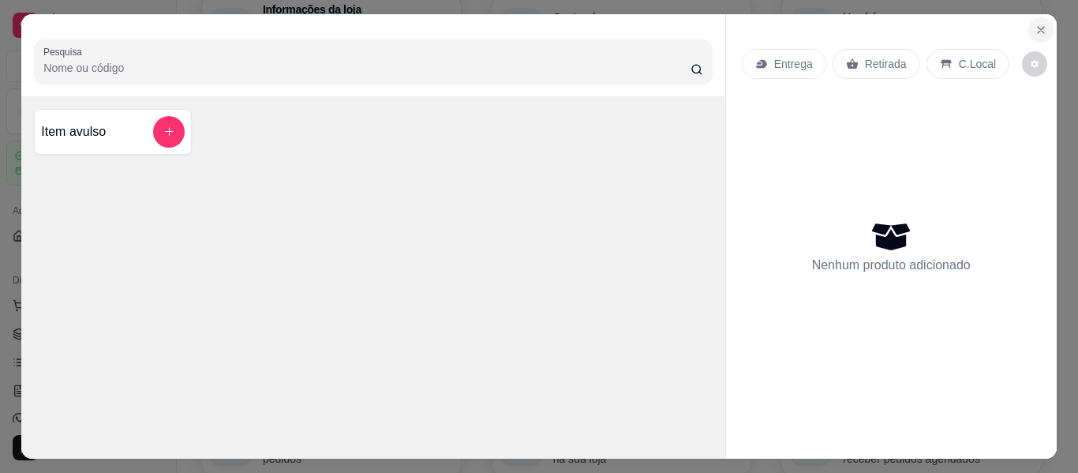
click at [815, 27] on icon "Close" at bounding box center [1040, 30] width 6 height 6
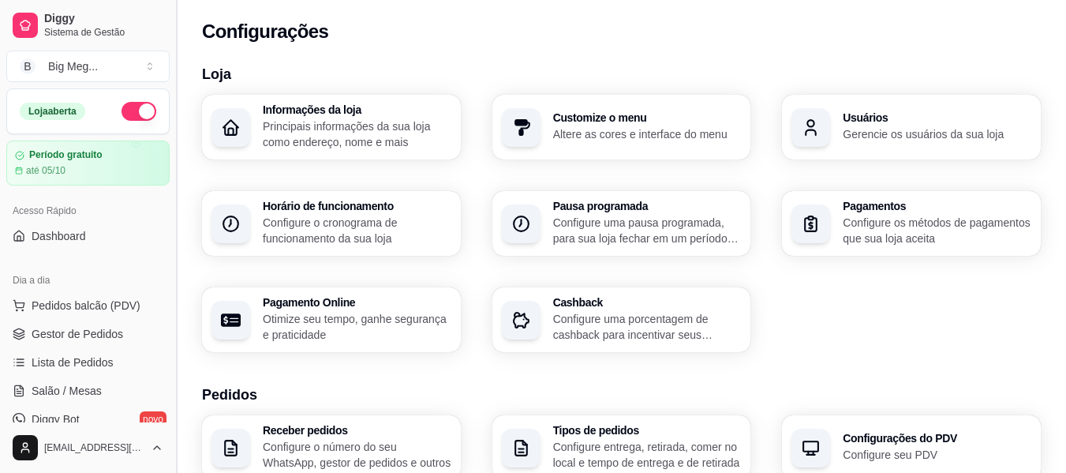
drag, startPoint x: 173, startPoint y: 152, endPoint x: 170, endPoint y: 193, distance: 41.1
click at [170, 192] on button "Toggle Sidebar" at bounding box center [176, 236] width 13 height 473
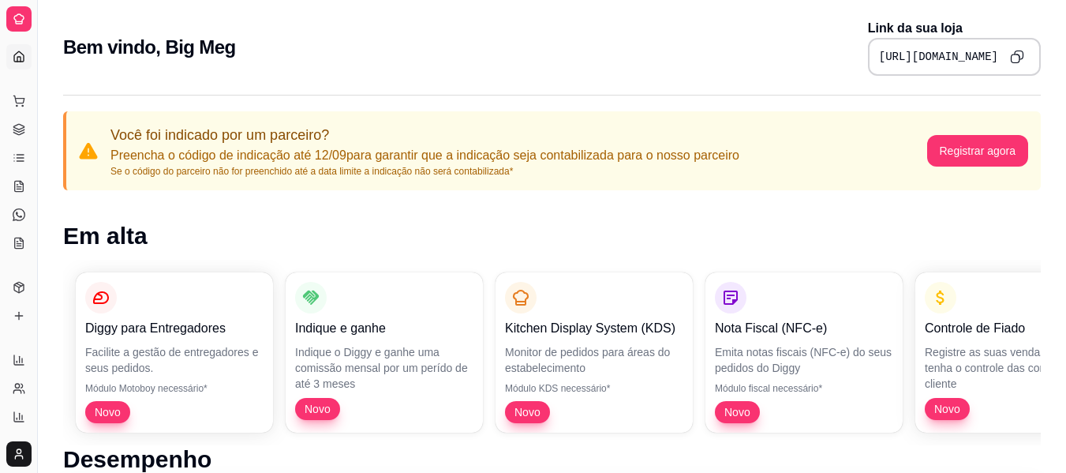
scroll to position [177, 0]
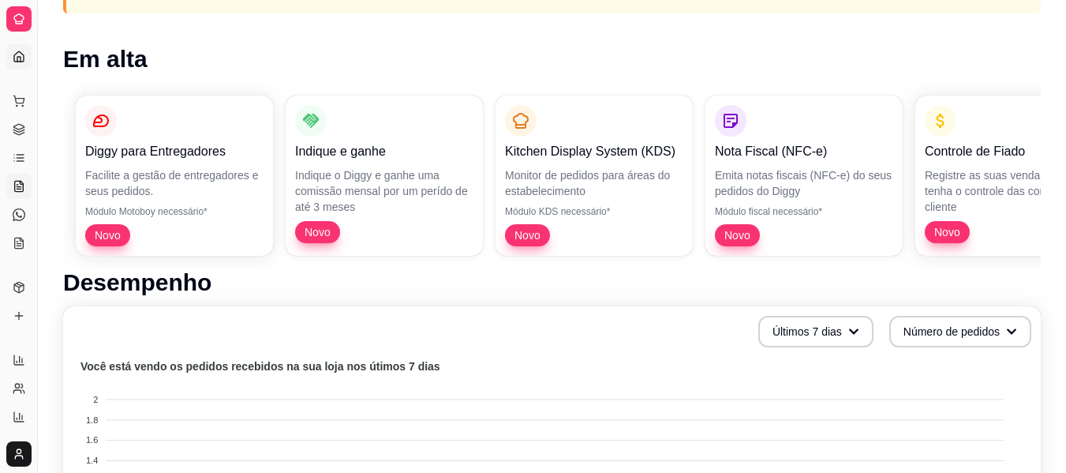
click at [21, 179] on link "Salão / Mesas" at bounding box center [18, 186] width 25 height 25
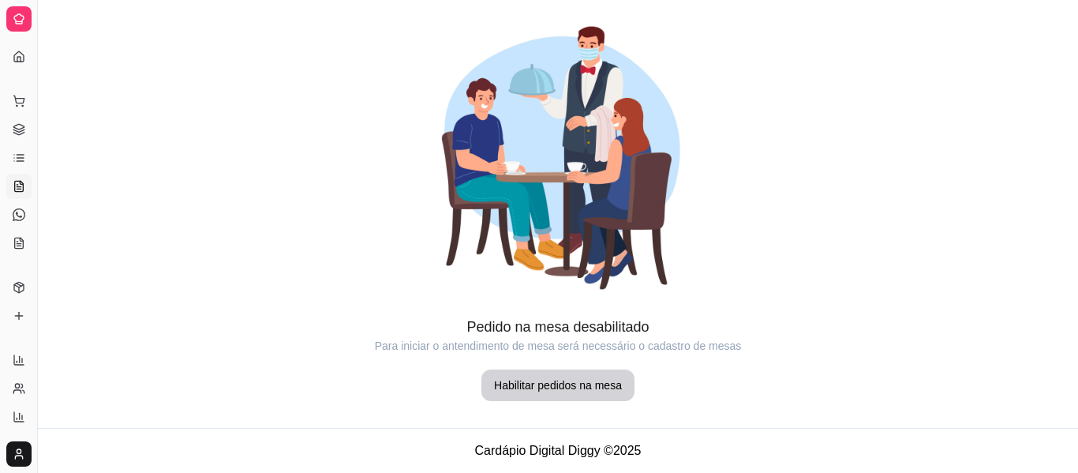
click at [592, 450] on footer "Cardápio Digital Diggy © 2025" at bounding box center [558, 450] width 1040 height 45
click at [22, 96] on icon at bounding box center [19, 101] width 13 height 13
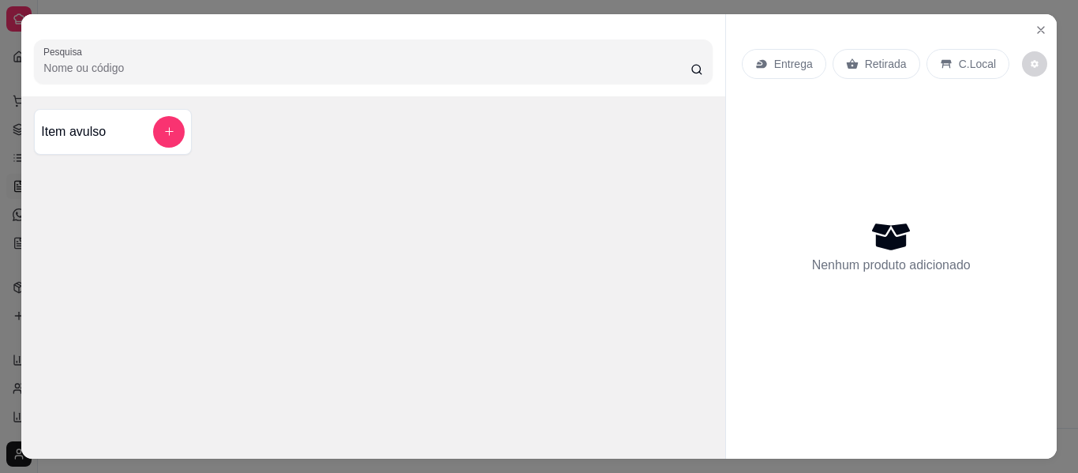
click at [815, 19] on div "Pesquisa Item avulso Entrega Retirada C.Local Nenhum produto adicionado" at bounding box center [539, 236] width 1078 height 473
click at [815, 27] on icon "Close" at bounding box center [1040, 30] width 6 height 6
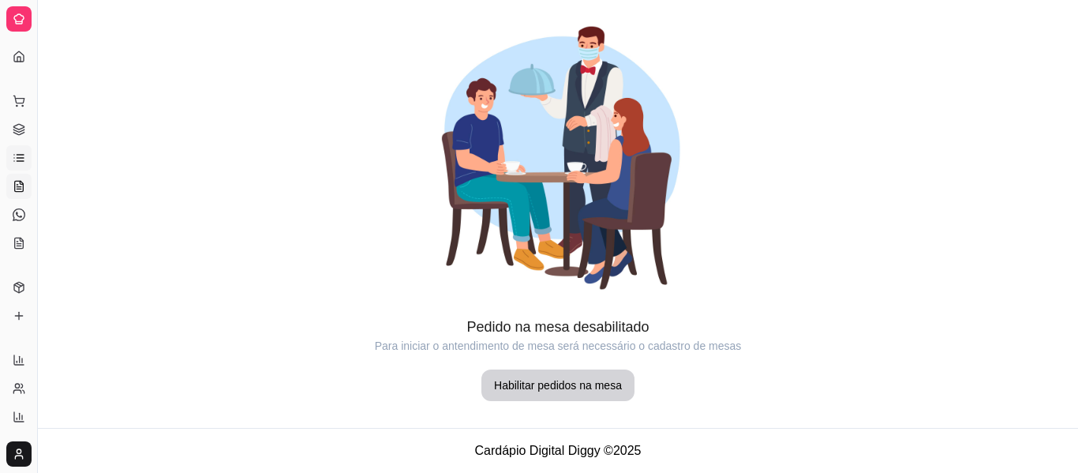
click at [22, 156] on icon at bounding box center [19, 157] width 13 height 13
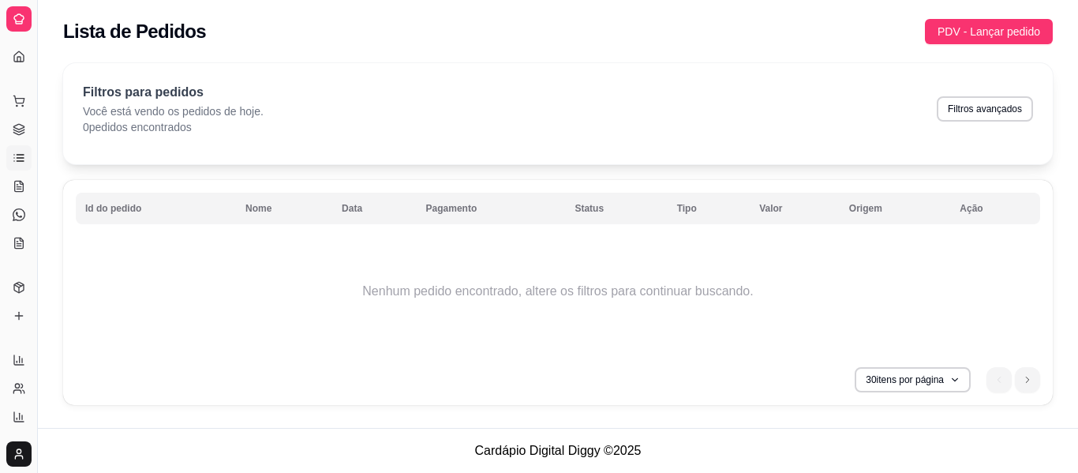
click at [244, 213] on th "Nome" at bounding box center [284, 208] width 96 height 32
click at [255, 209] on th "Nome" at bounding box center [284, 208] width 96 height 32
click at [815, 33] on span "PDV - Lançar pedido" at bounding box center [988, 31] width 103 height 17
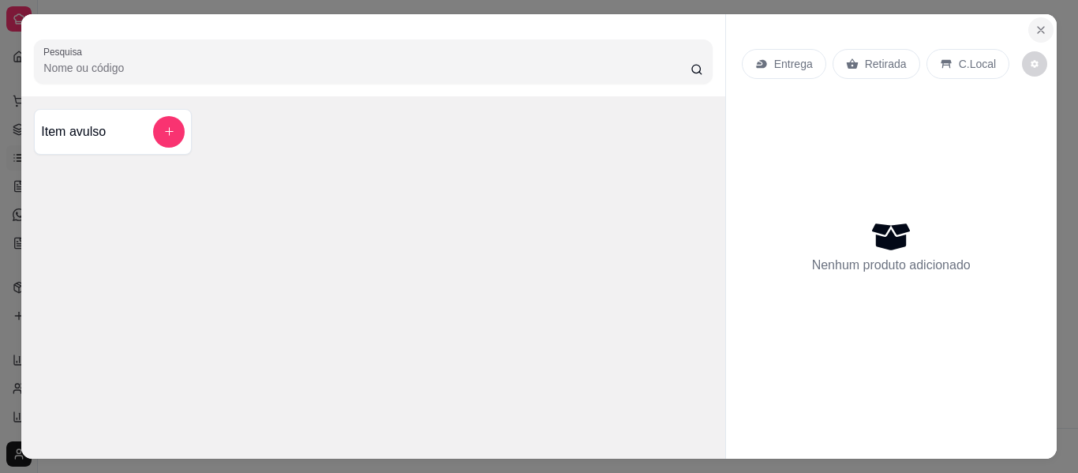
click at [815, 25] on icon "Close" at bounding box center [1040, 30] width 13 height 13
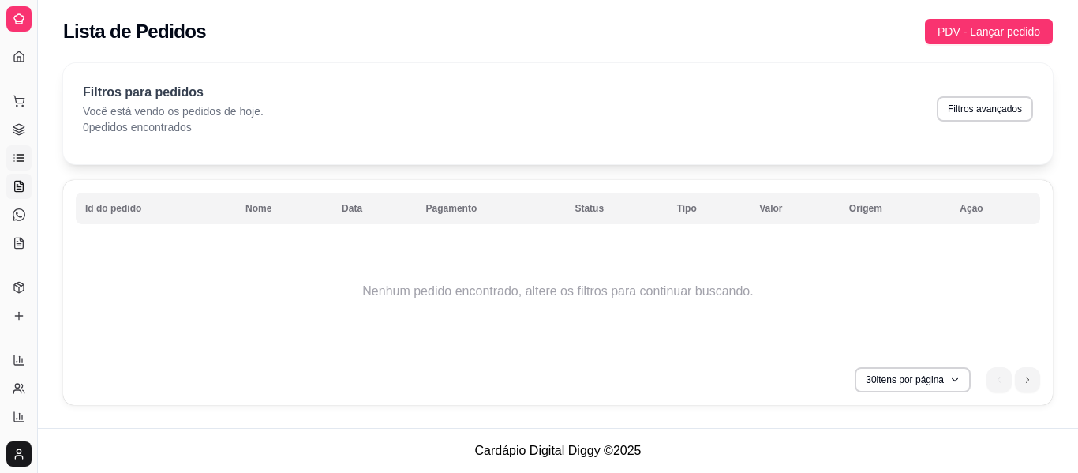
click at [19, 183] on icon at bounding box center [19, 186] width 13 height 13
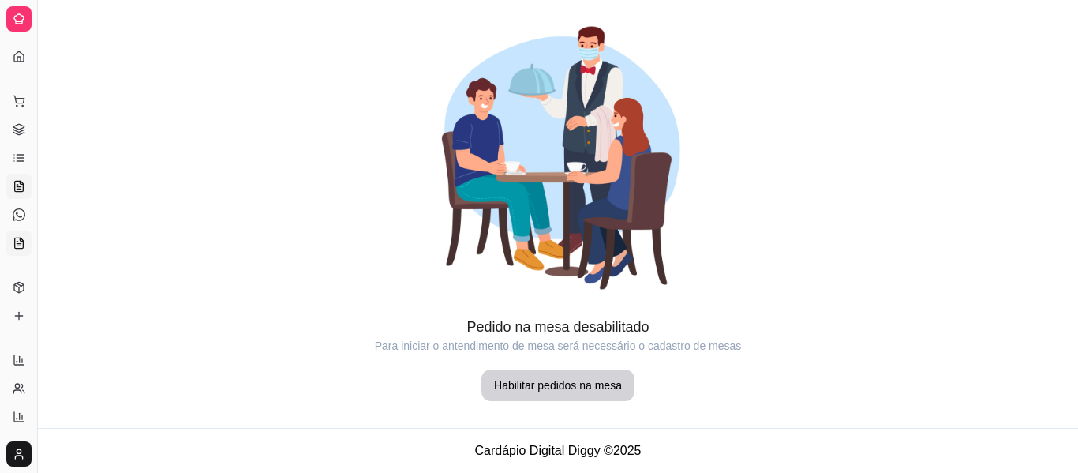
click at [15, 242] on icon at bounding box center [19, 242] width 9 height 10
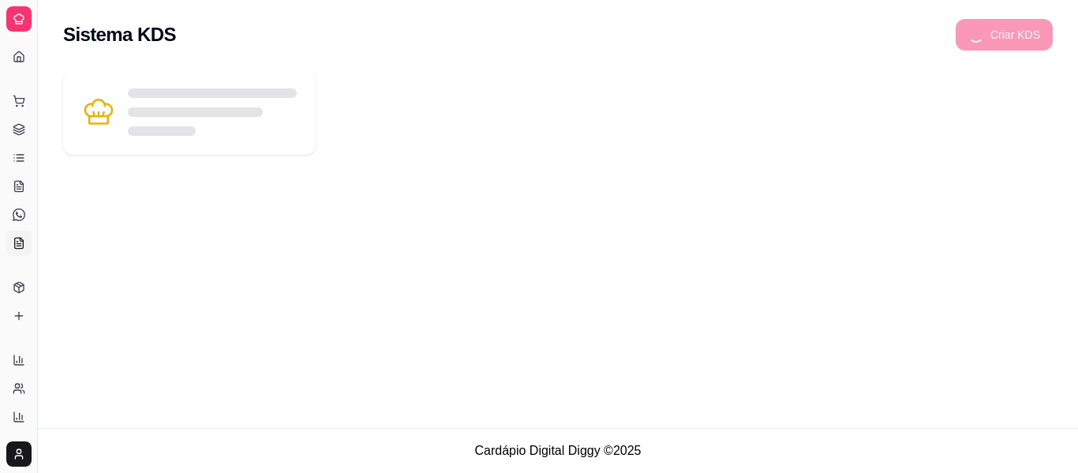
click at [15, 242] on icon at bounding box center [19, 242] width 9 height 10
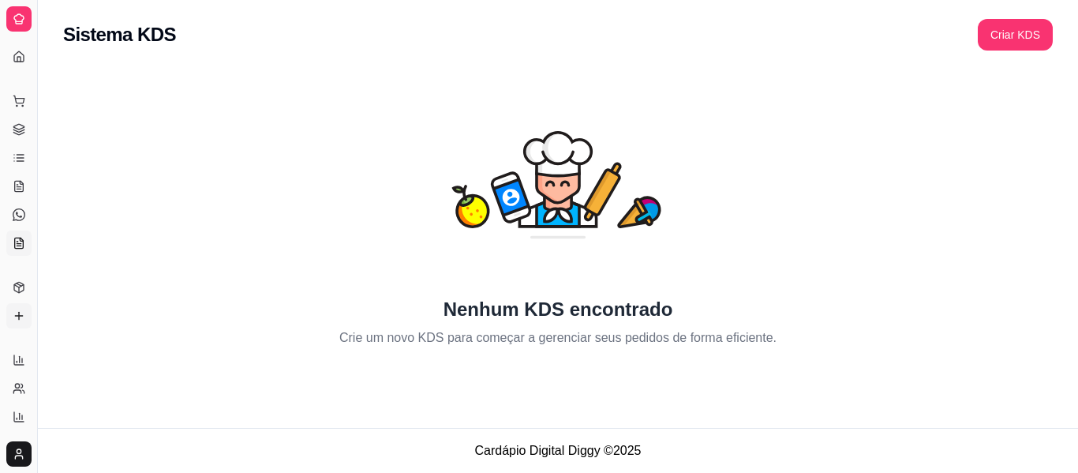
click at [22, 313] on icon at bounding box center [19, 315] width 13 height 13
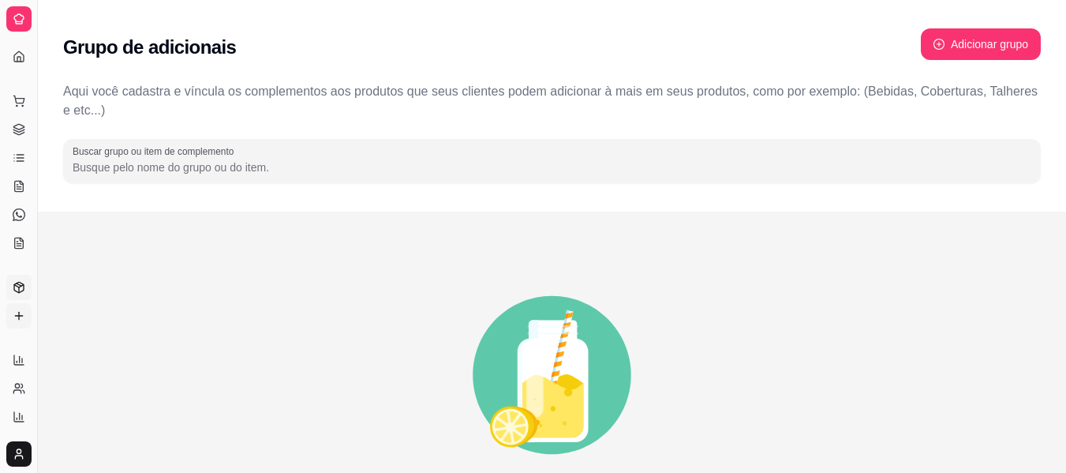
click at [22, 292] on icon at bounding box center [19, 287] width 13 height 13
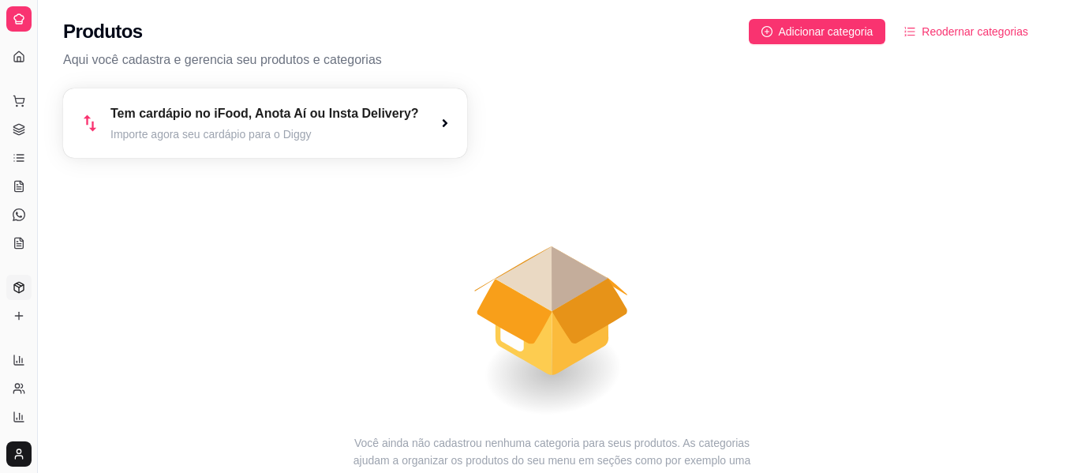
click at [278, 128] on article "Importe agora seu cardápio para o Diggy" at bounding box center [264, 134] width 308 height 16
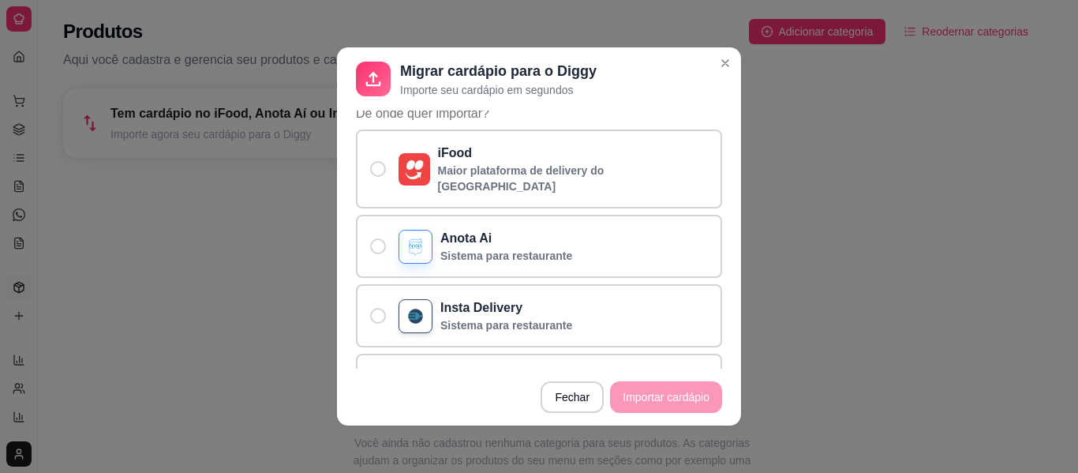
scroll to position [97, 0]
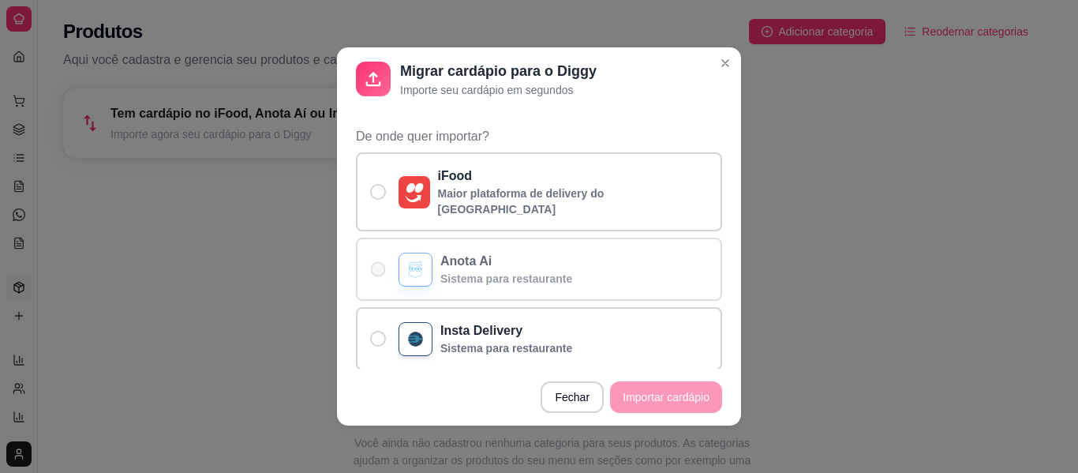
click at [521, 252] on p "Anota Ai" at bounding box center [506, 261] width 132 height 19
click at [379, 272] on input "Anota Ai Sistema para restaurante" at bounding box center [374, 277] width 10 height 10
radio input "true"
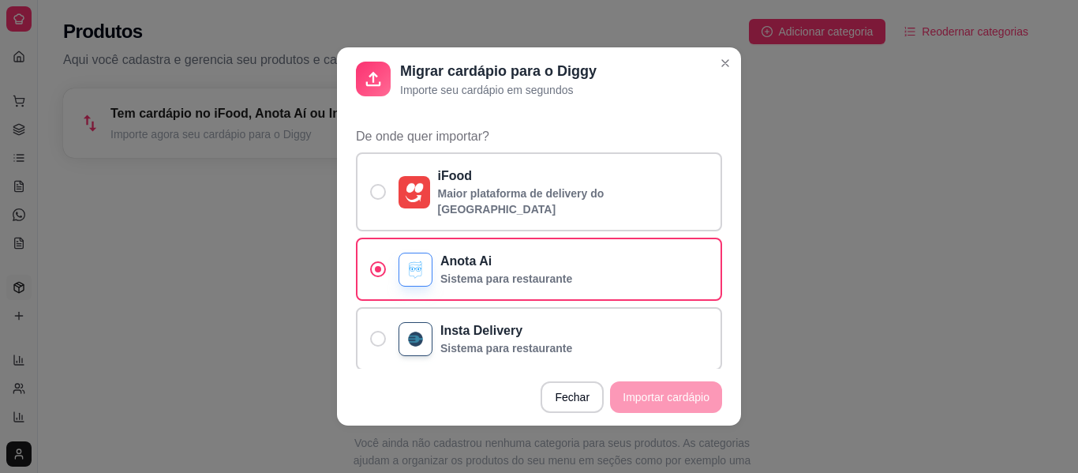
click at [669, 393] on footer "Fechar Importar cardápio" at bounding box center [539, 396] width 404 height 57
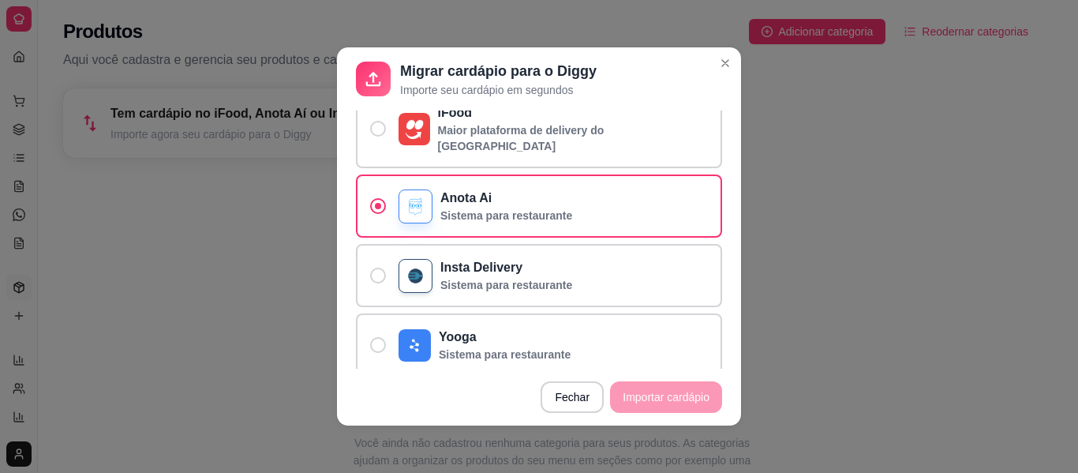
scroll to position [164, 0]
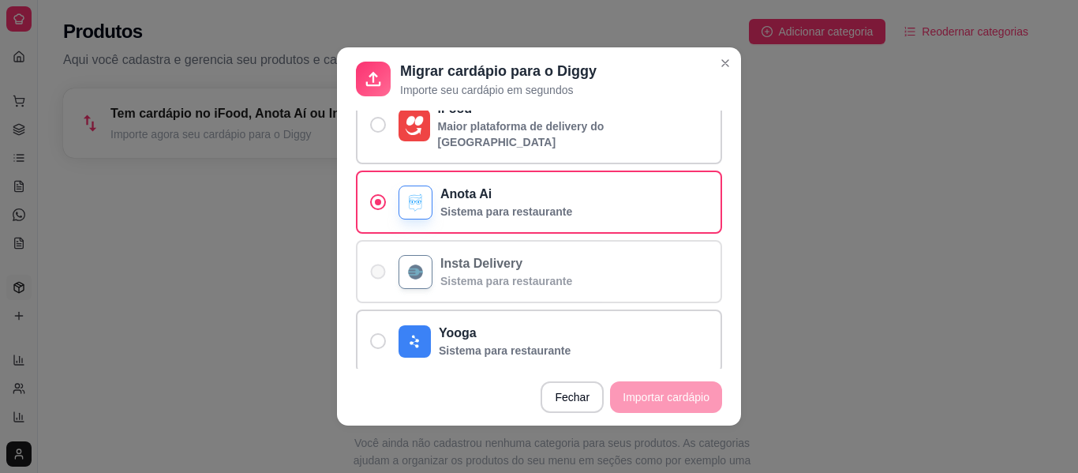
click at [595, 254] on label "Insta Delivery Sistema para restaurante" at bounding box center [539, 271] width 366 height 63
click at [379, 275] on input "Insta Delivery Sistema para restaurante" at bounding box center [374, 280] width 10 height 10
radio input "true"
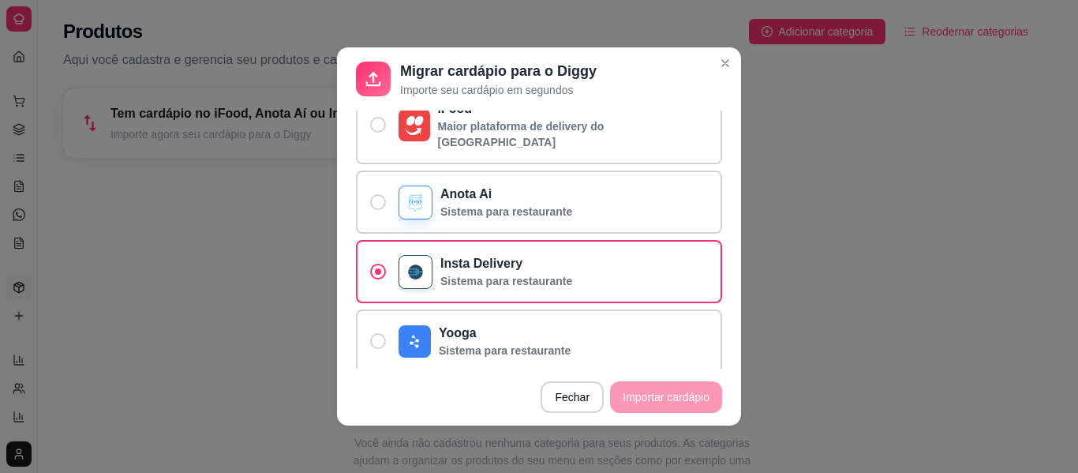
click at [631, 391] on footer "Fechar Importar cardápio" at bounding box center [539, 396] width 404 height 57
click at [379, 117] on span "De onde quer importar?" at bounding box center [378, 125] width 16 height 16
click at [379, 128] on input "iFood Maior plataforma de delivery do [GEOGRAPHIC_DATA]" at bounding box center [374, 133] width 10 height 10
radio input "true"
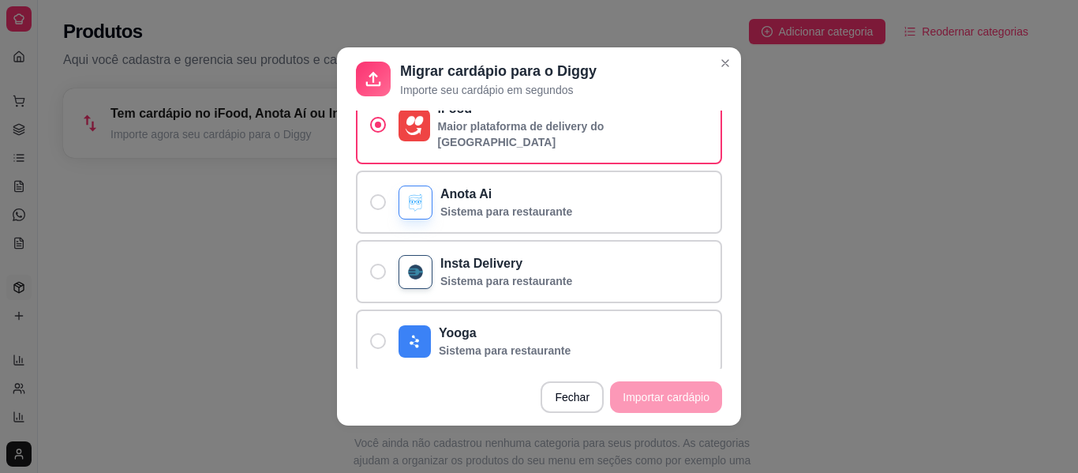
click at [669, 394] on footer "Fechar Importar cardápio" at bounding box center [539, 396] width 404 height 57
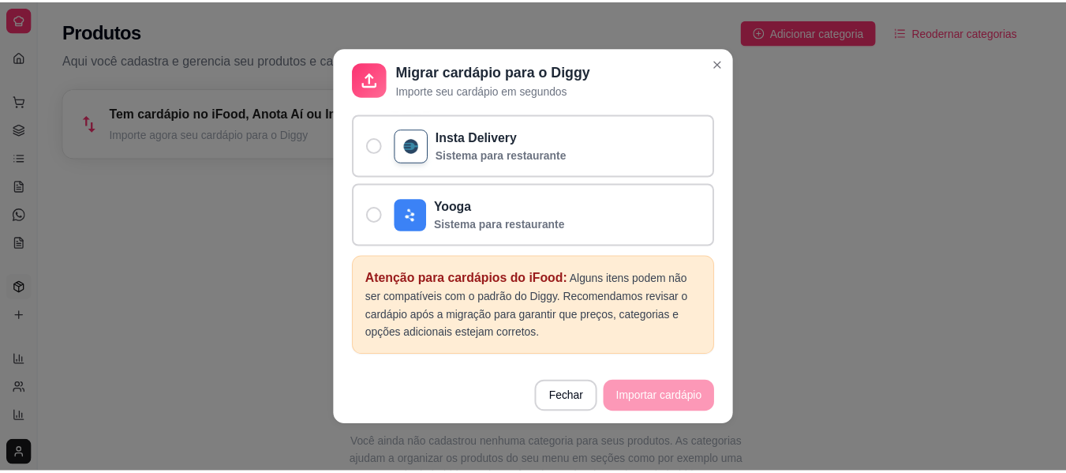
scroll to position [322, 0]
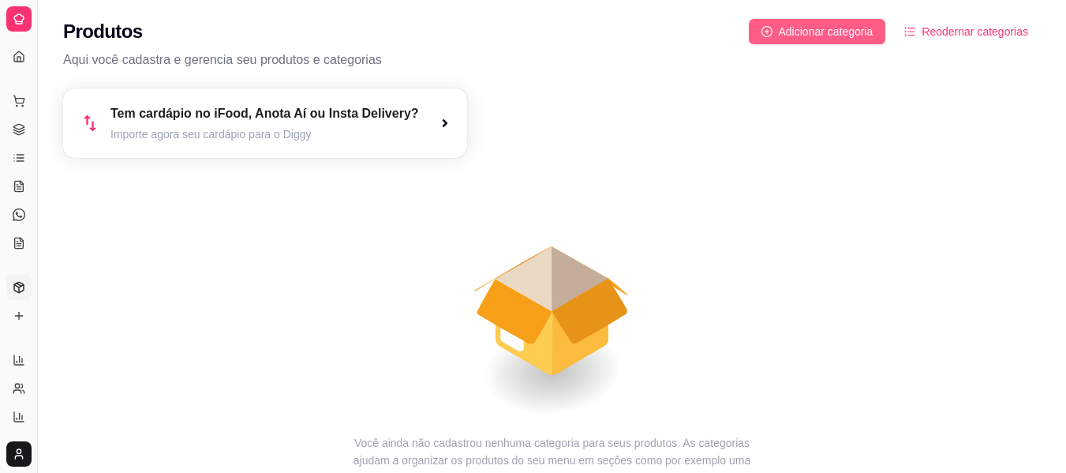
click at [809, 21] on button "Adicionar categoria" at bounding box center [817, 31] width 137 height 25
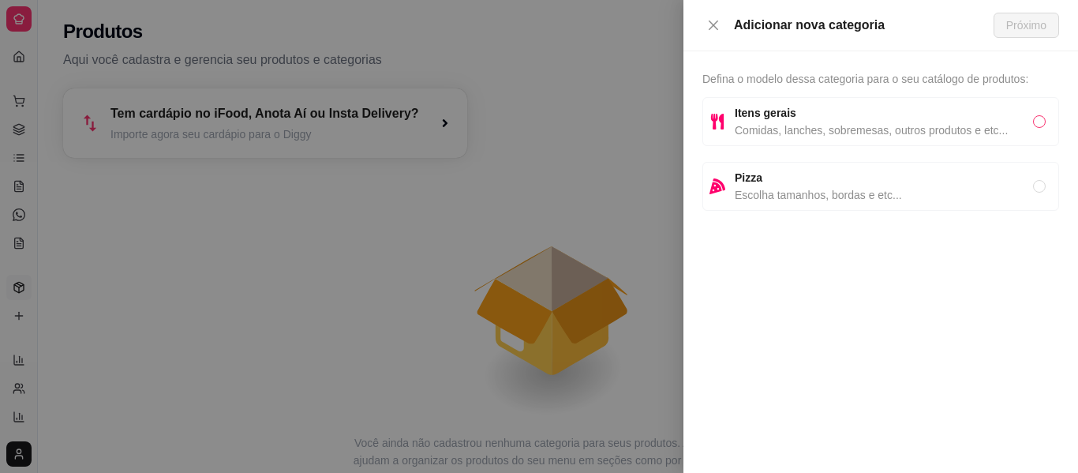
click at [815, 116] on input "radio" at bounding box center [1039, 121] width 13 height 13
radio input "true"
click at [815, 17] on span "Próximo" at bounding box center [1026, 25] width 40 height 17
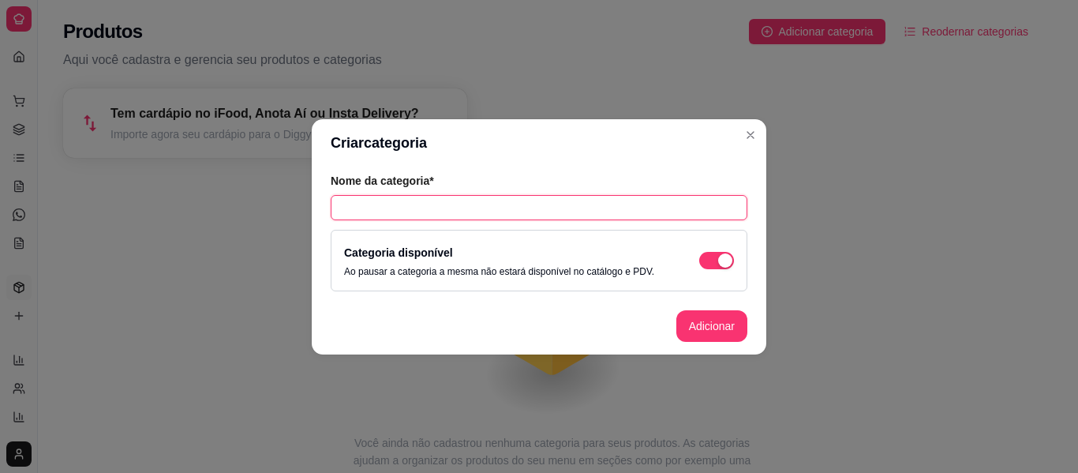
click at [574, 209] on input "text" at bounding box center [539, 207] width 417 height 25
type input "p"
type input "PASTEL"
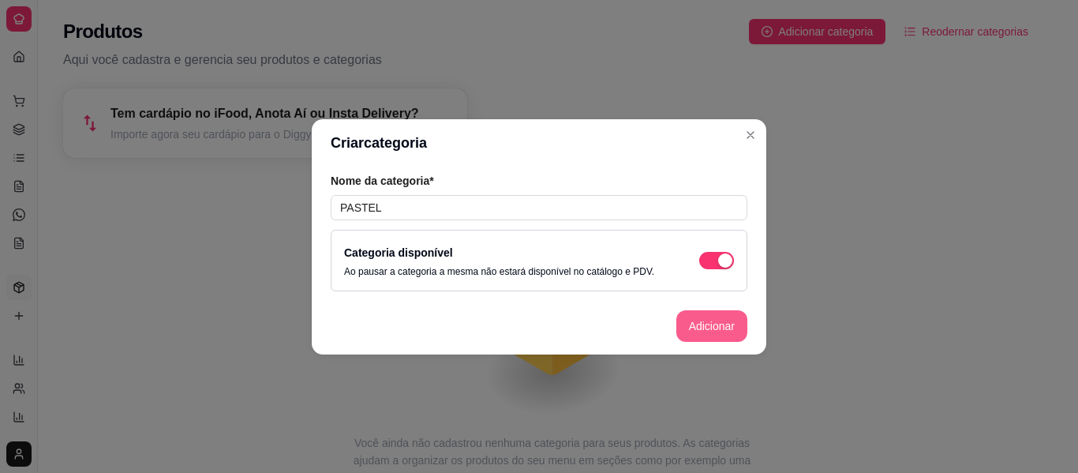
click at [711, 320] on button "Adicionar" at bounding box center [711, 326] width 71 height 32
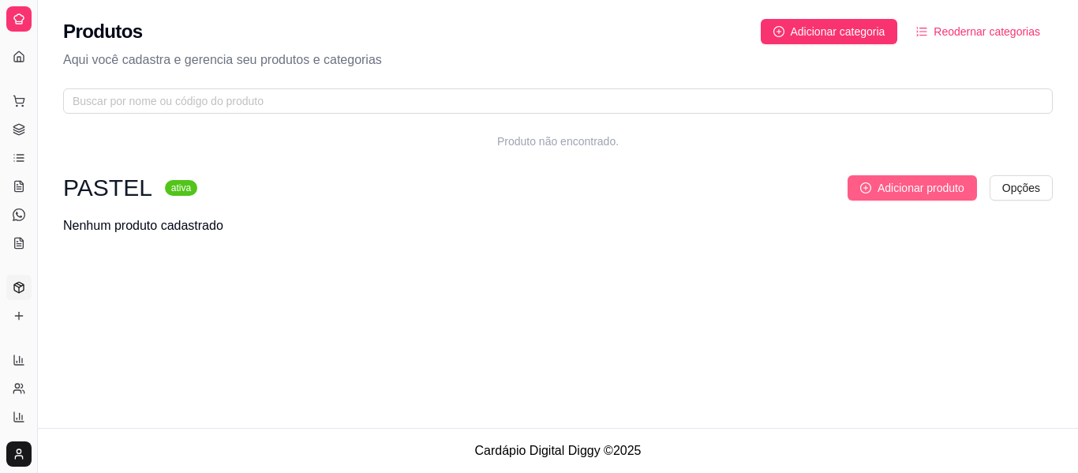
click at [815, 184] on span "Adicionar produto" at bounding box center [920, 187] width 87 height 17
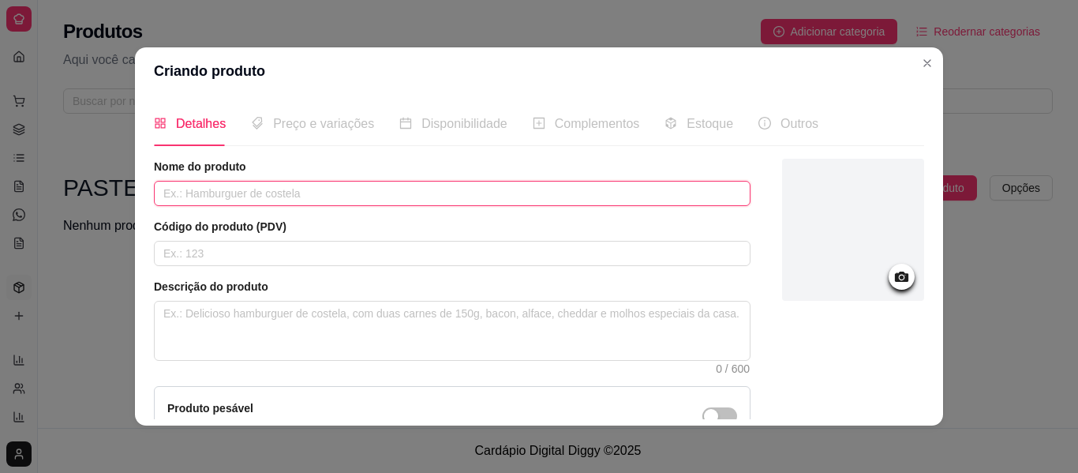
click at [258, 200] on input "text" at bounding box center [452, 193] width 596 height 25
type input "pastel de queijo"
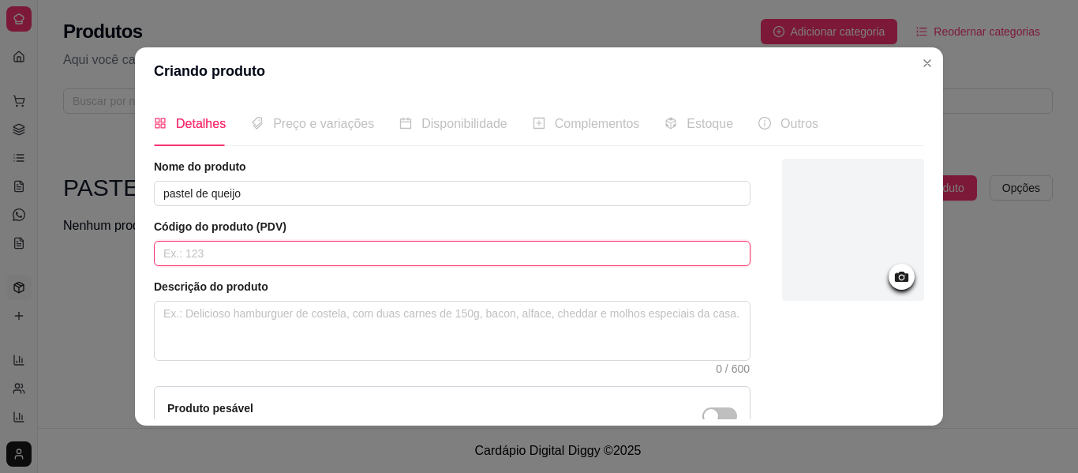
click at [213, 260] on input "text" at bounding box center [452, 253] width 596 height 25
type input "01"
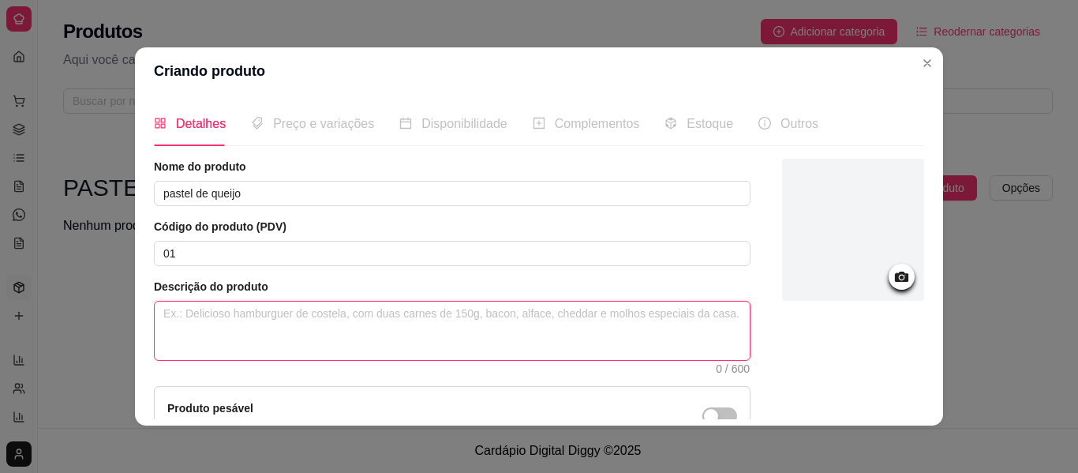
click at [191, 321] on textarea at bounding box center [452, 330] width 595 height 58
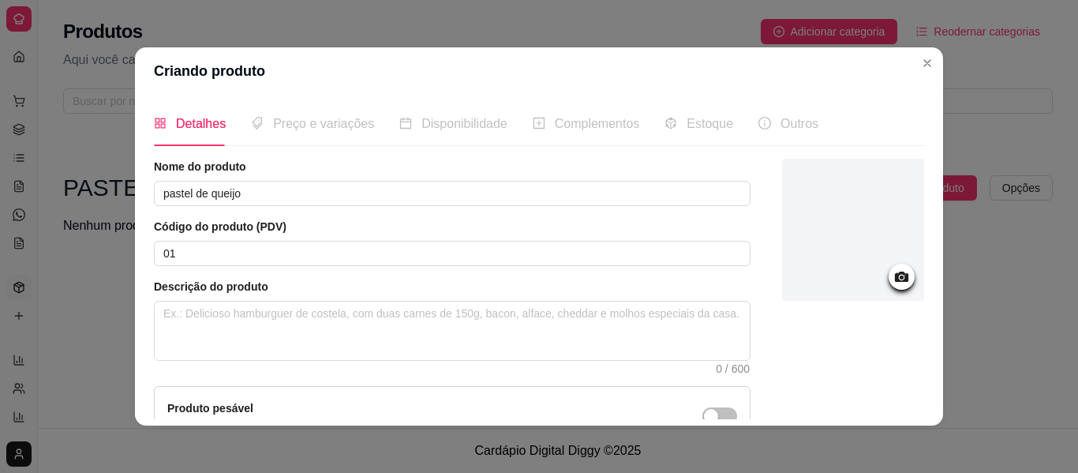
click at [815, 275] on icon at bounding box center [901, 276] width 13 height 10
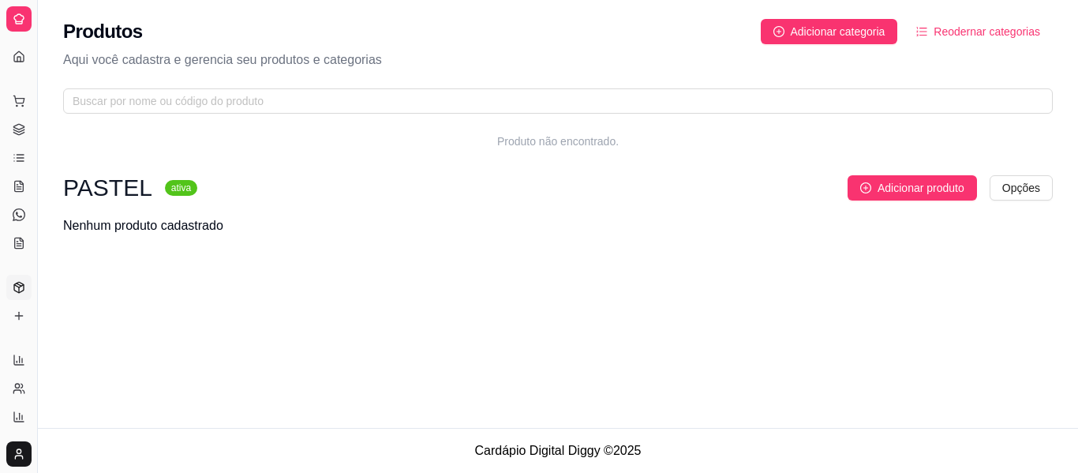
click at [24, 16] on icon at bounding box center [19, 19] width 13 height 13
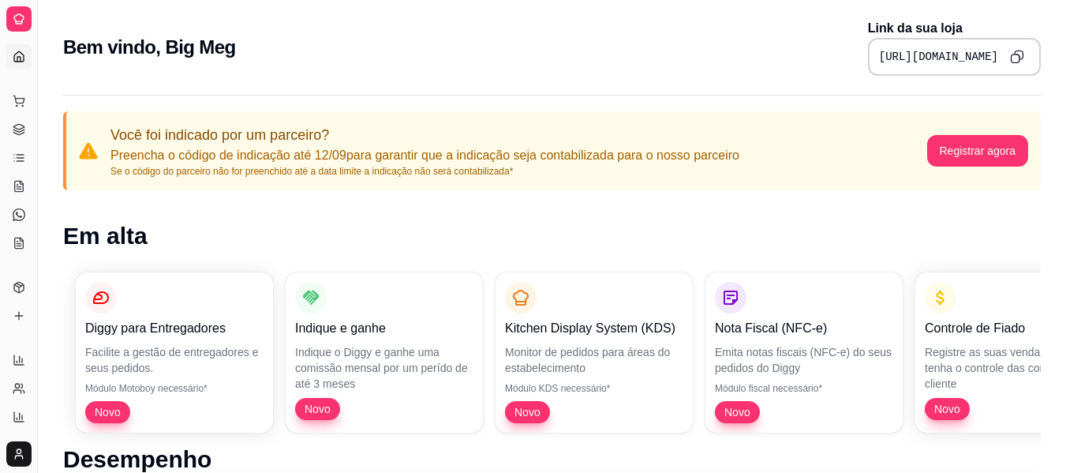
click at [24, 16] on icon at bounding box center [19, 19] width 13 height 13
click at [16, 237] on icon at bounding box center [19, 243] width 13 height 13
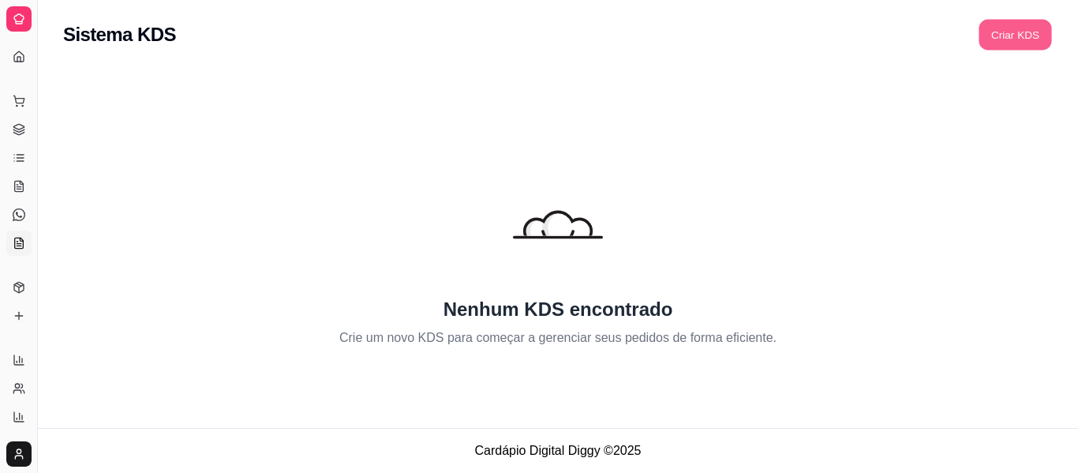
click at [815, 31] on button "Criar KDS" at bounding box center [1014, 35] width 73 height 31
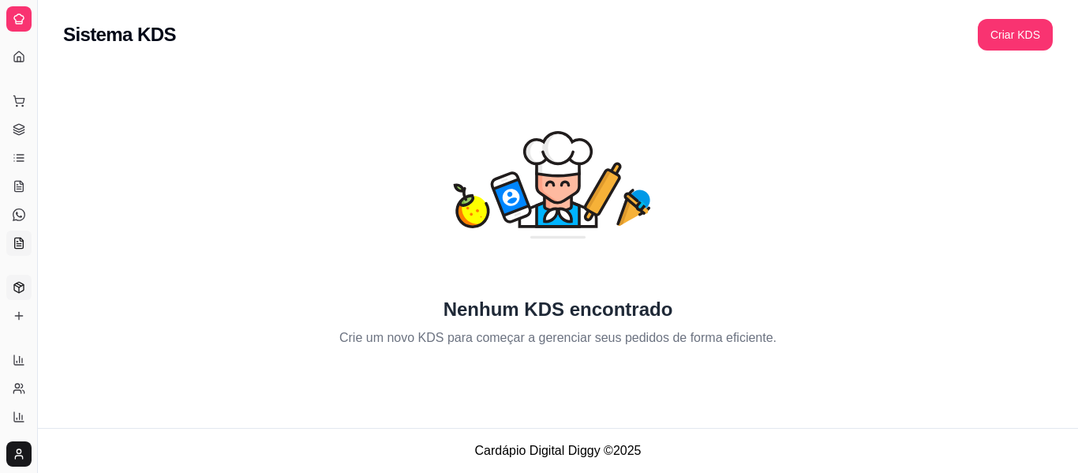
click at [20, 288] on icon at bounding box center [19, 287] width 13 height 13
